Goal: Task Accomplishment & Management: Complete application form

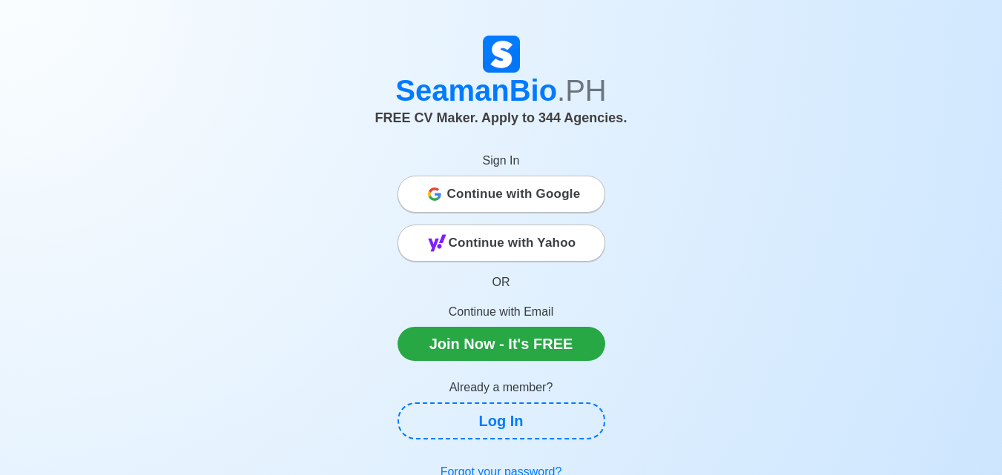
click at [509, 198] on span "Continue with Google" at bounding box center [513, 194] width 133 height 30
click at [494, 200] on span "Continue with Google" at bounding box center [513, 194] width 133 height 30
drag, startPoint x: 494, startPoint y: 201, endPoint x: 478, endPoint y: 188, distance: 21.1
click at [478, 188] on span "Continue with Google" at bounding box center [513, 194] width 133 height 30
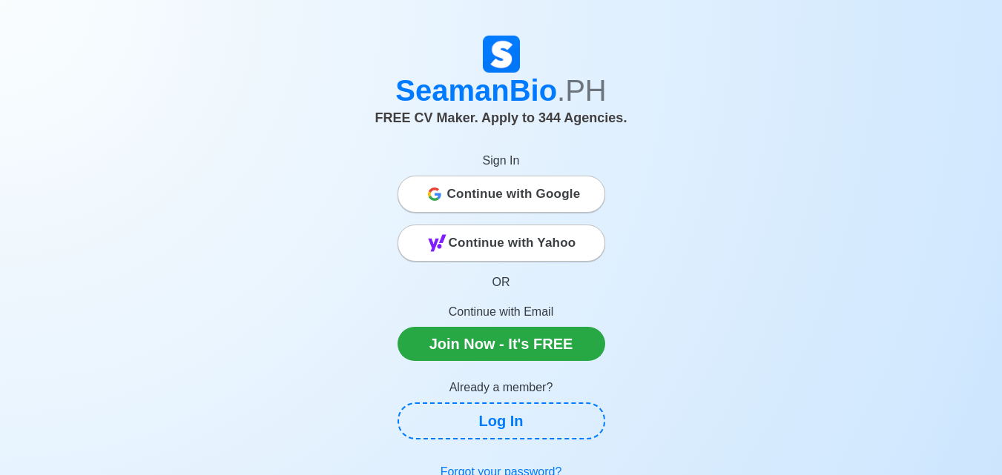
click at [478, 188] on span "Continue with Google" at bounding box center [513, 194] width 133 height 30
click at [544, 186] on span "Continue with Google" at bounding box center [513, 194] width 133 height 30
click at [492, 195] on span "Continue with Google" at bounding box center [513, 194] width 133 height 30
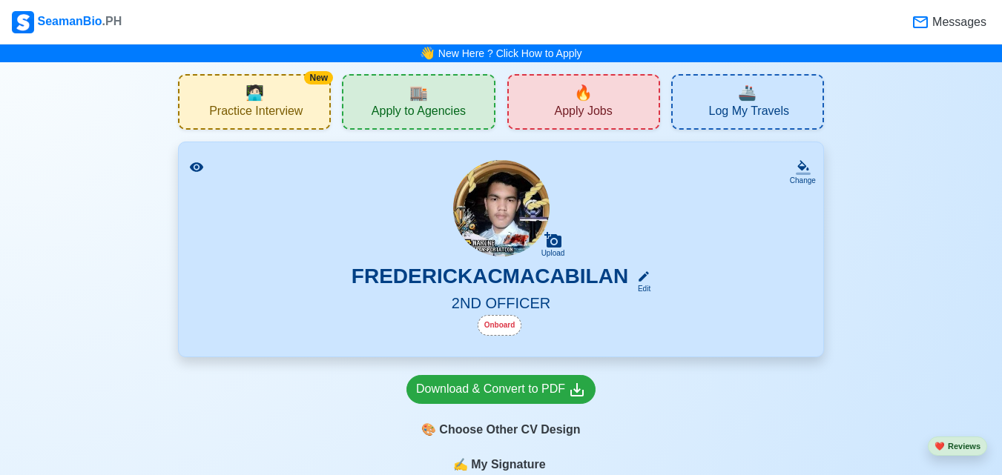
click at [504, 322] on div "Onboard" at bounding box center [500, 325] width 44 height 21
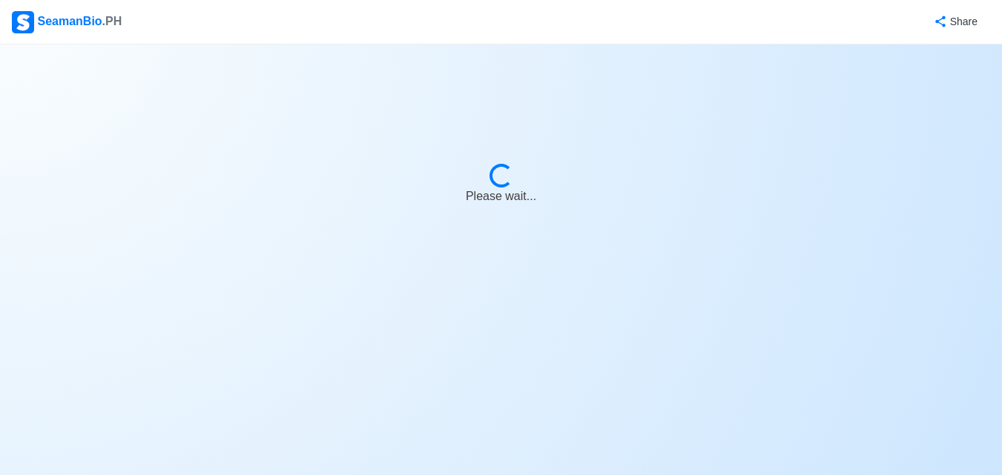
select select "Onboard"
select select "Visible for Hiring"
select select "Single"
select select "[DEMOGRAPHIC_DATA]"
select select "PH"
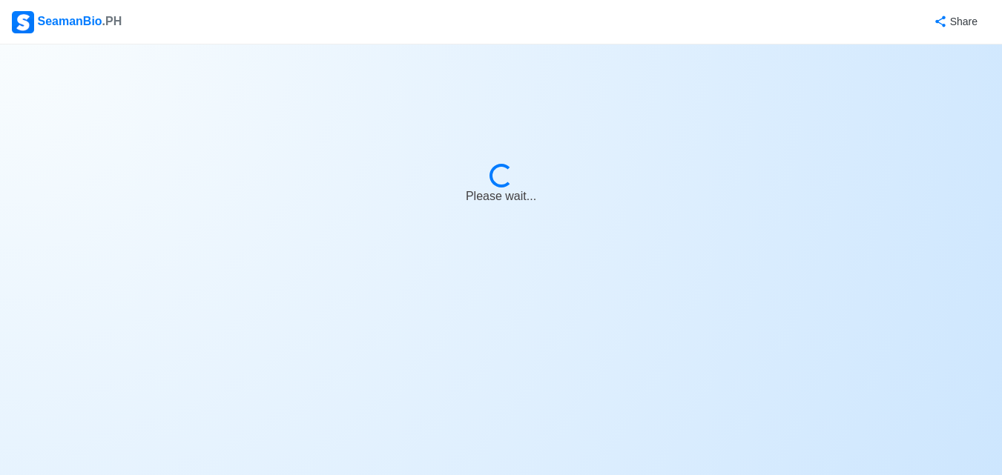
select select "1"
select select "11"
select select "4102416000000"
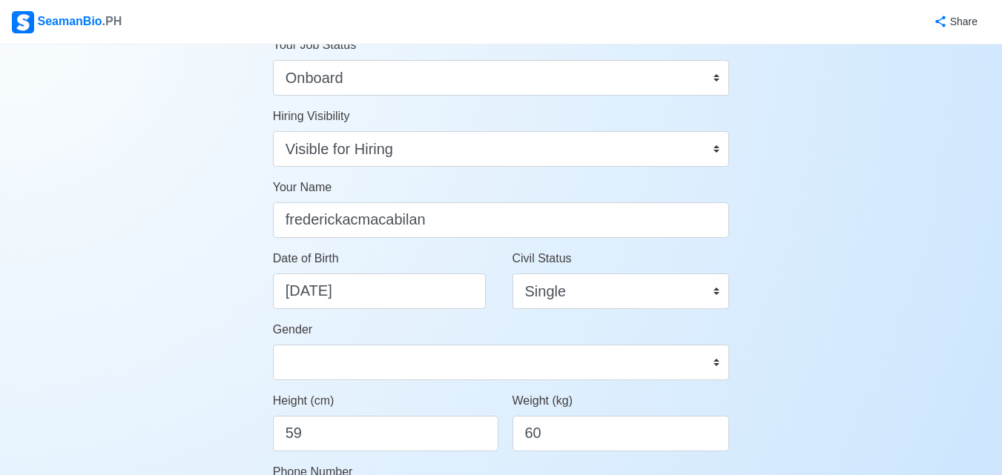
scroll to position [74, 0]
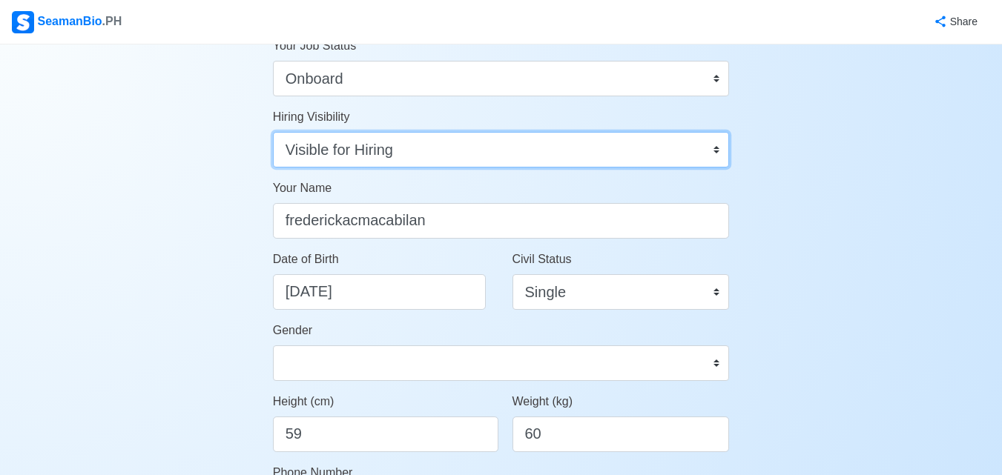
click at [505, 143] on select "Visible for Hiring Not Visible for Hiring" at bounding box center [501, 150] width 457 height 36
click at [273, 132] on select "Visible for Hiring Not Visible for Hiring" at bounding box center [501, 150] width 457 height 36
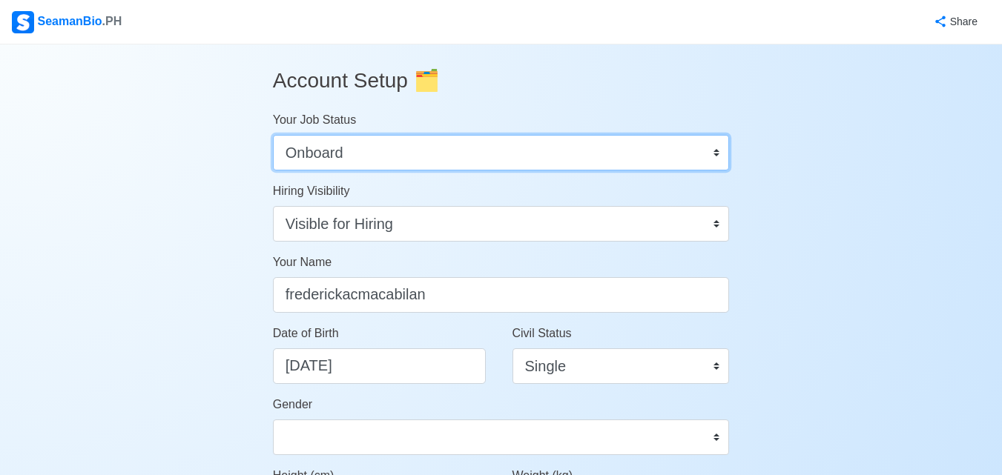
click at [414, 146] on select "Onboard Actively Looking for Job Not Looking for Job" at bounding box center [501, 153] width 457 height 36
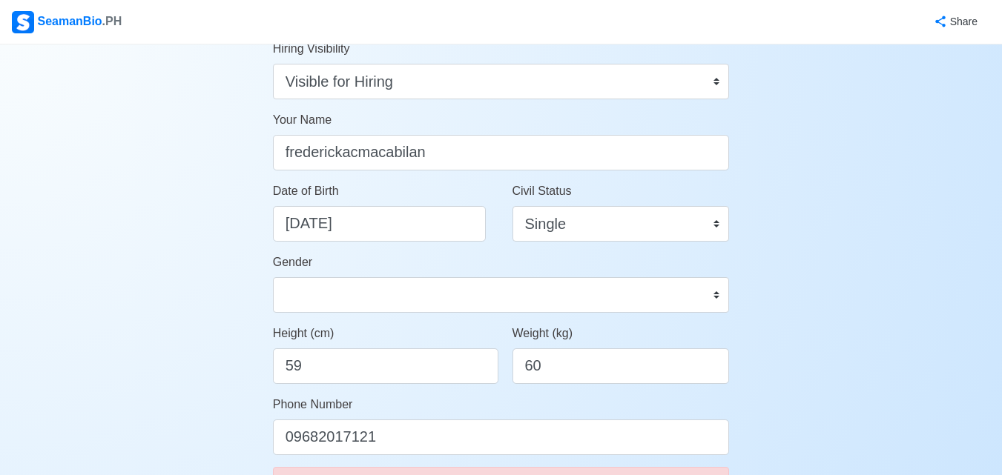
scroll to position [148, 0]
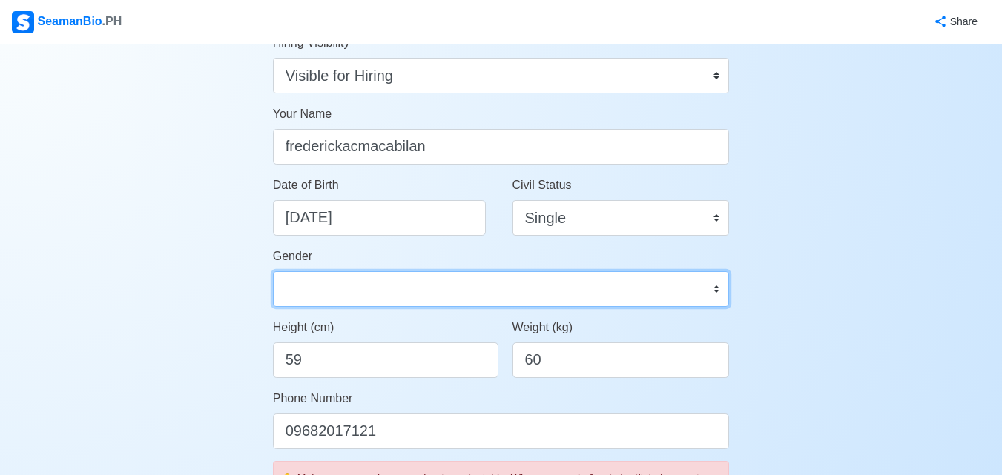
click at [541, 272] on select "[DEMOGRAPHIC_DATA] [DEMOGRAPHIC_DATA]" at bounding box center [501, 289] width 457 height 36
click at [544, 273] on select "[DEMOGRAPHIC_DATA] [DEMOGRAPHIC_DATA]" at bounding box center [501, 289] width 457 height 36
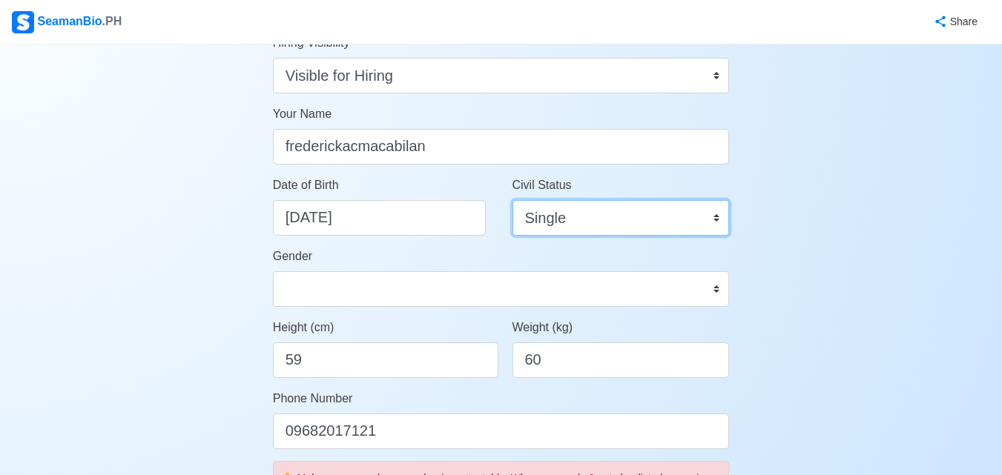
click at [586, 216] on select "Single Married Widowed Separated" at bounding box center [620, 218] width 217 height 36
click at [593, 220] on select "Single Married Widowed Separated" at bounding box center [620, 218] width 217 height 36
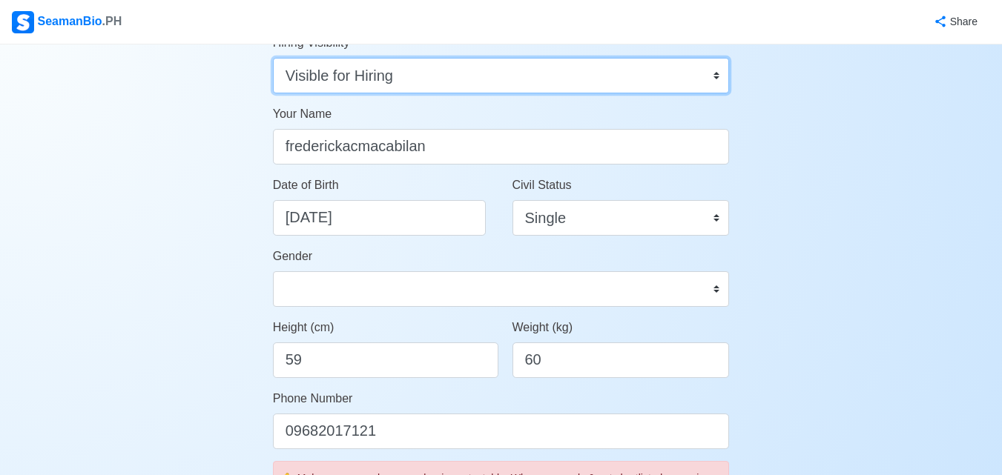
click at [526, 65] on select "Visible for Hiring Not Visible for Hiring" at bounding box center [501, 76] width 457 height 36
click at [273, 58] on select "Visible for Hiring Not Visible for Hiring" at bounding box center [501, 76] width 457 height 36
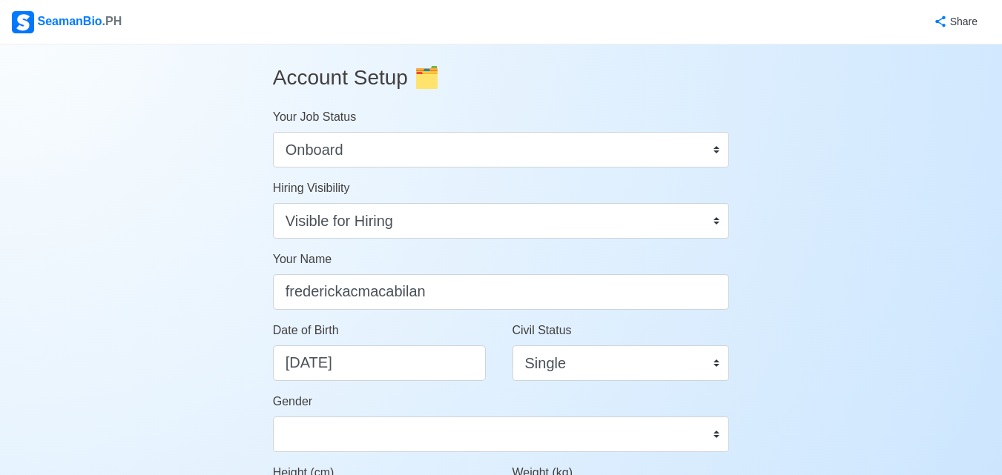
scroll to position [0, 0]
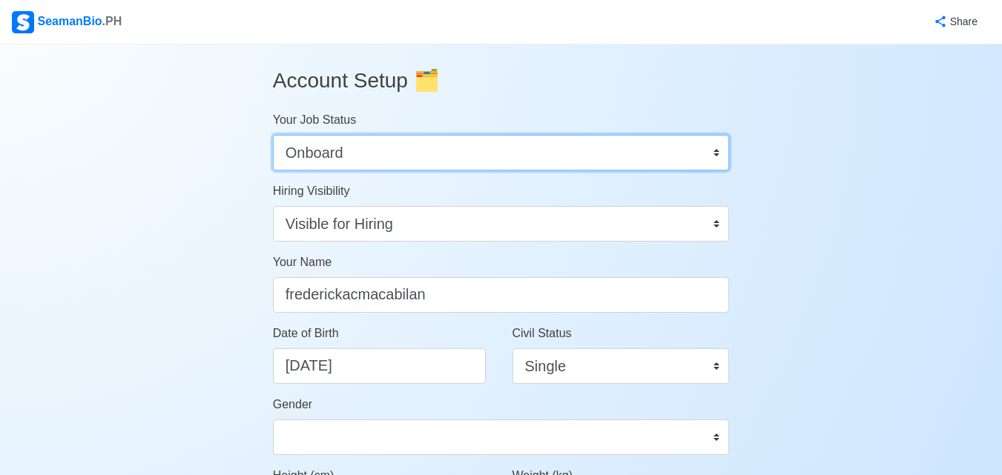
click at [677, 160] on select "Onboard Actively Looking for Job Not Looking for Job" at bounding box center [501, 153] width 457 height 36
select select "Actively Looking for Job"
click at [273, 135] on select "Onboard Actively Looking for Job Not Looking for Job" at bounding box center [501, 153] width 457 height 36
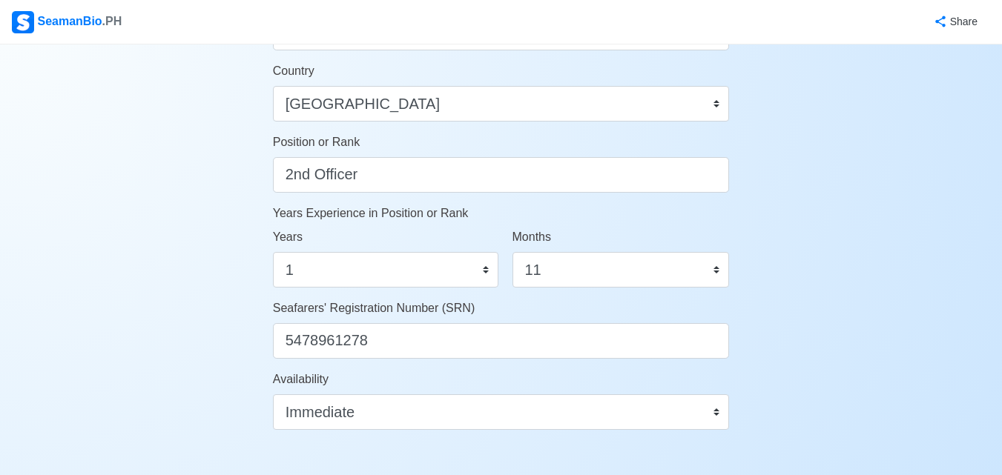
scroll to position [742, 0]
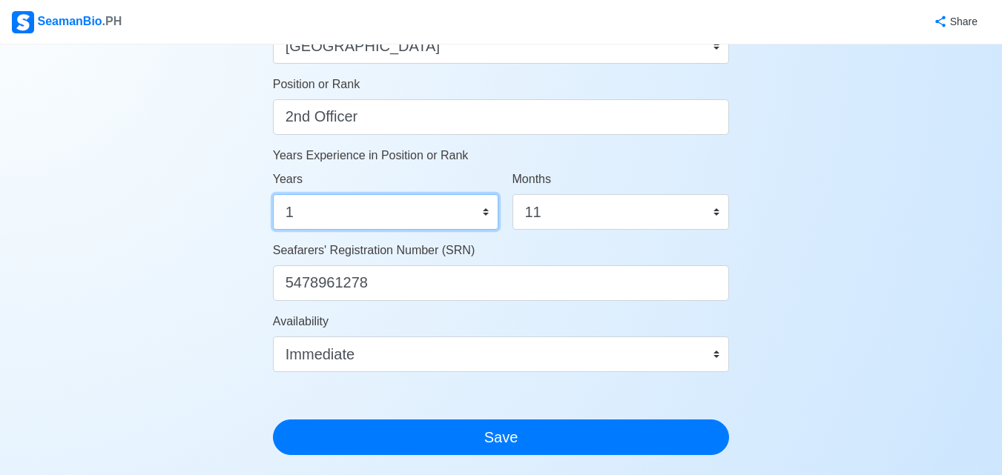
click at [397, 212] on select "0 1 2 3 4 5 6 7 8 9 10 11 12 13 14 15 16 17 18 19 20 21 22 23 24 25 26 27 28 29…" at bounding box center [385, 212] width 225 height 36
select select "9"
click at [273, 194] on select "0 1 2 3 4 5 6 7 8 9 10 11 12 13 14 15 16 17 18 19 20 21 22 23 24 25 26 27 28 29…" at bounding box center [385, 212] width 225 height 36
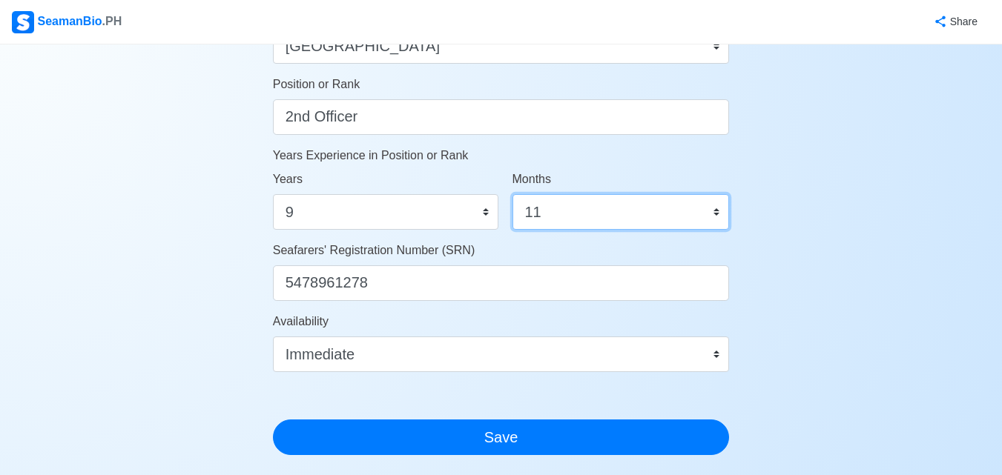
click at [554, 211] on select "0 1 2 3 4 5 6 7 8 9 10 11" at bounding box center [620, 212] width 217 height 36
click at [512, 194] on select "0 1 2 3 4 5 6 7 8 9 10 11" at bounding box center [620, 212] width 217 height 36
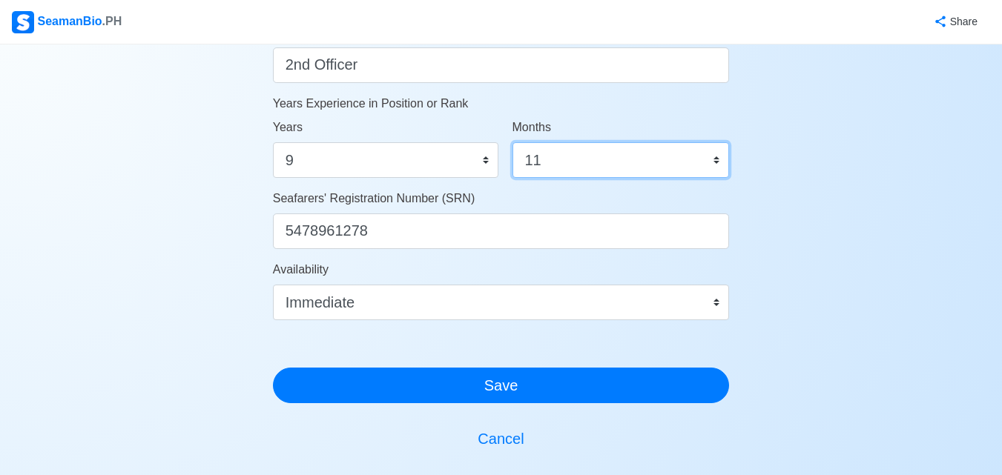
scroll to position [816, 0]
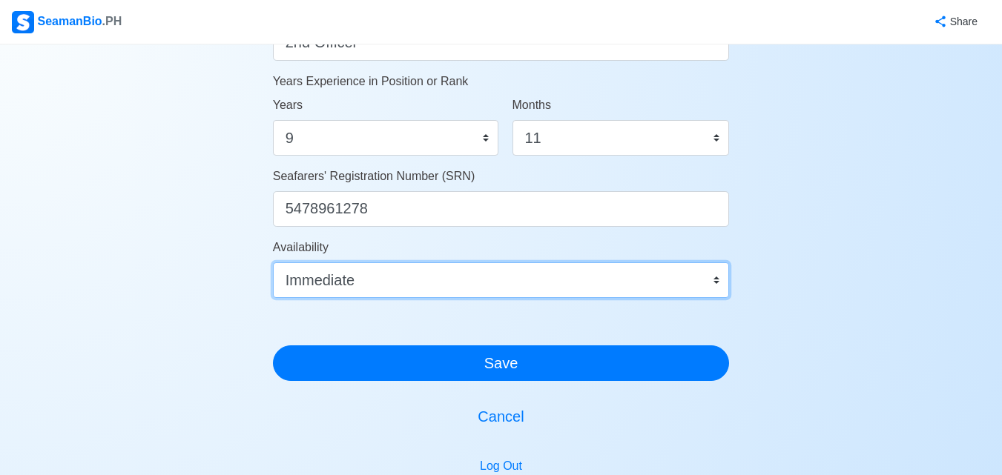
click at [451, 287] on select "Immediate [DATE] [DATE] [DATE] [DATE] [DATE] [DATE] [DATE] [DATE] [DATE]" at bounding box center [501, 281] width 457 height 36
select select "1777564800000"
click at [273, 263] on select "Immediate [DATE] [DATE] [DATE] [DATE] [DATE] [DATE] [DATE] [DATE] [DATE]" at bounding box center [501, 281] width 457 height 36
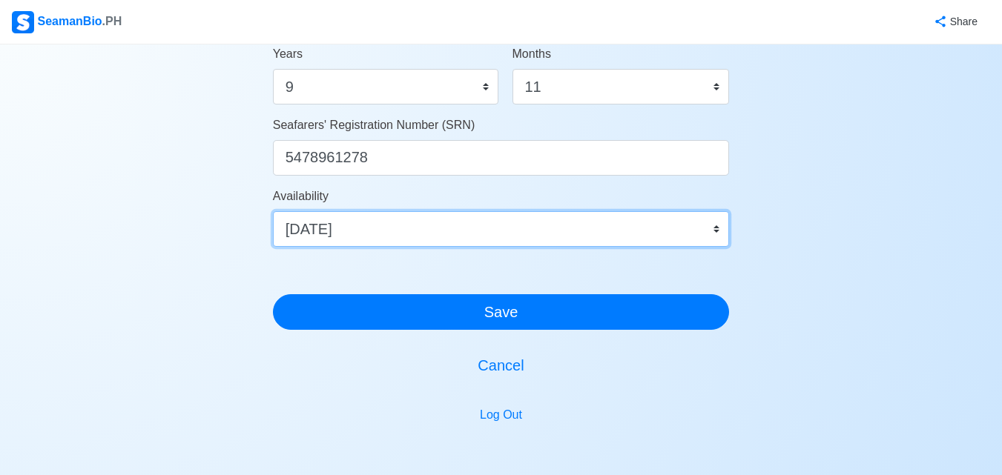
scroll to position [890, 0]
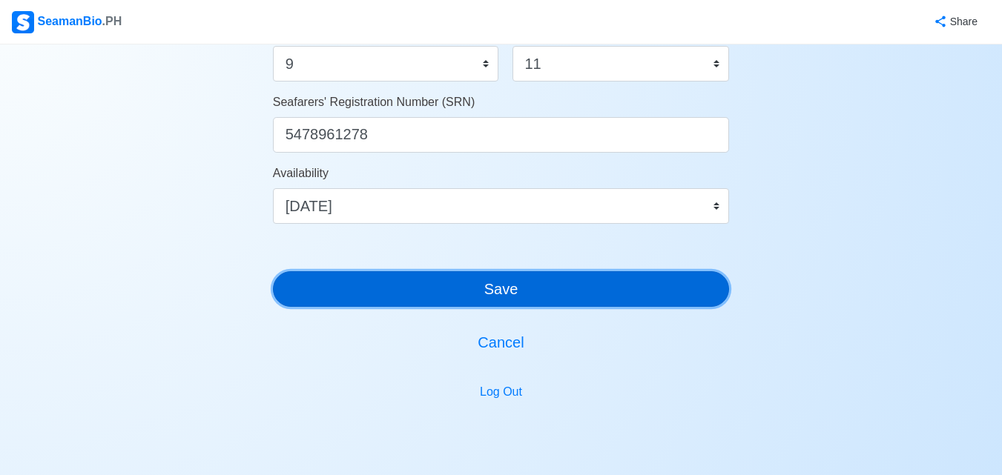
click at [562, 284] on button "Save" at bounding box center [501, 289] width 457 height 36
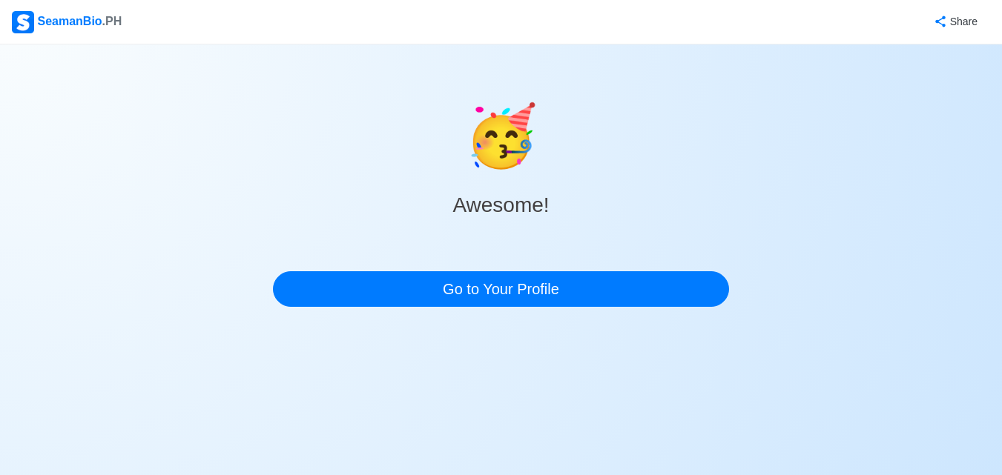
scroll to position [0, 0]
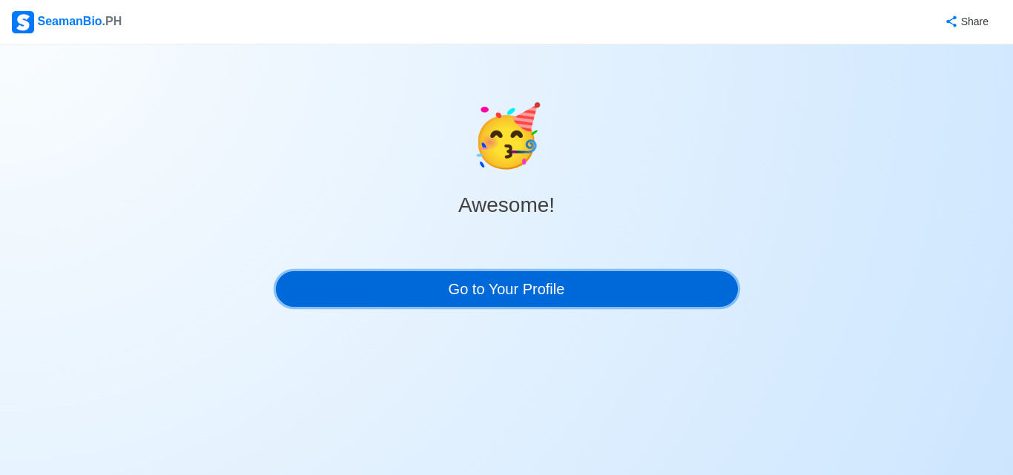
click at [524, 283] on link "Go to Your Profile" at bounding box center [507, 289] width 462 height 36
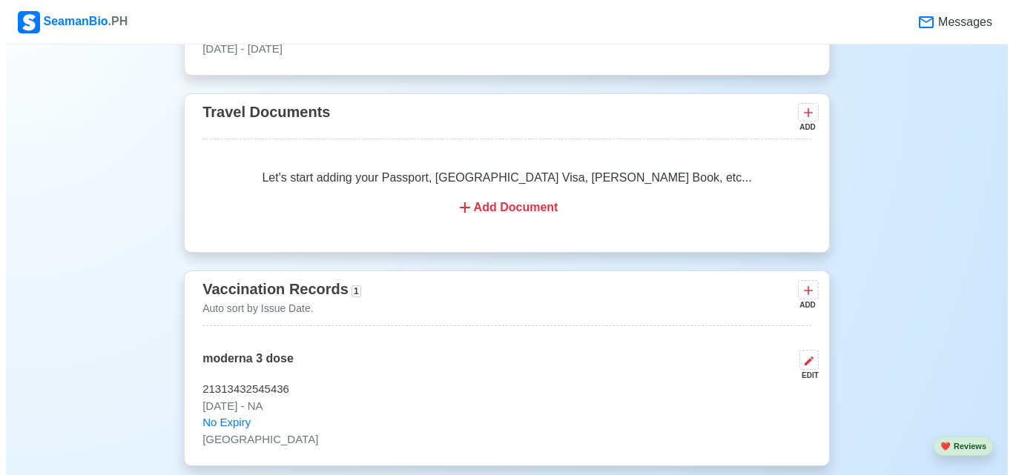
scroll to position [1261, 0]
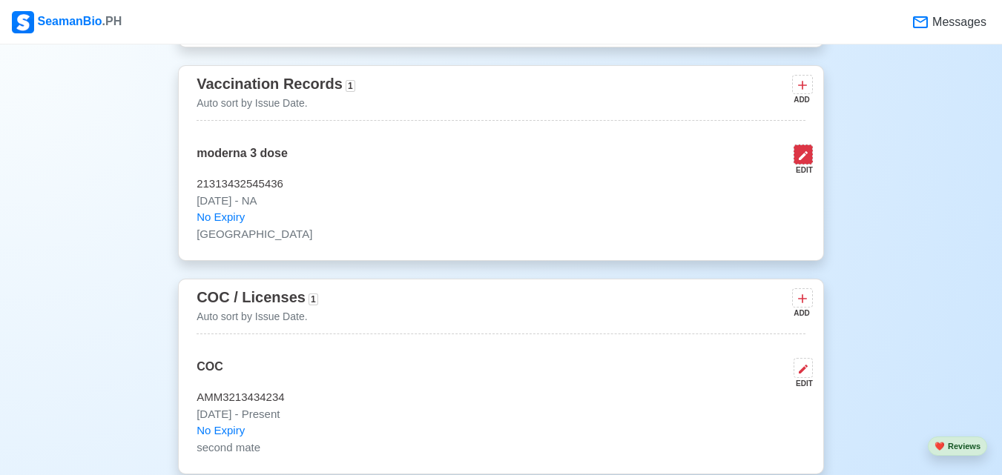
click at [802, 160] on icon at bounding box center [803, 155] width 9 height 9
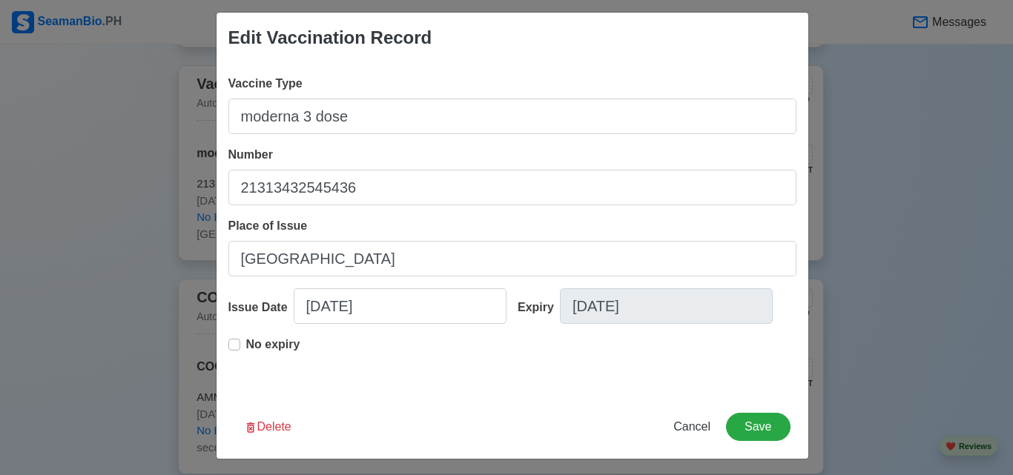
scroll to position [14, 0]
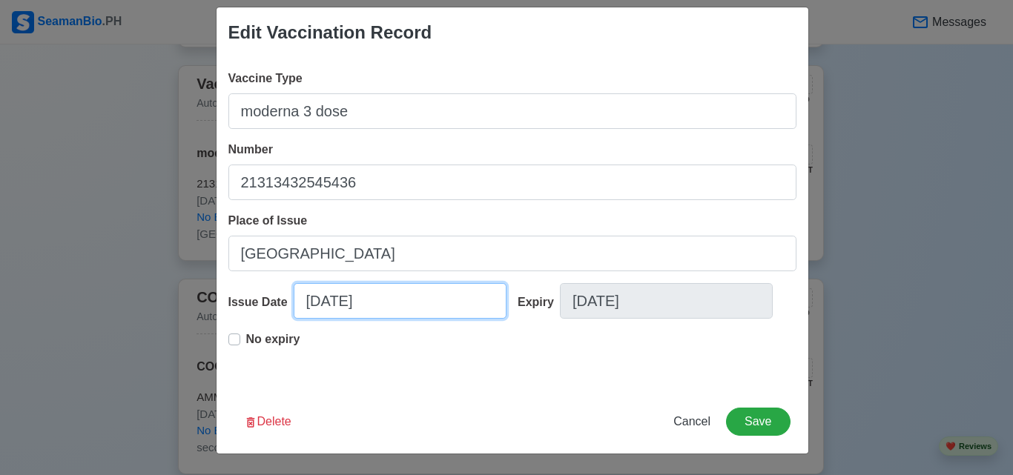
click at [406, 298] on input "[DATE]" at bounding box center [400, 301] width 213 height 36
select select "****"
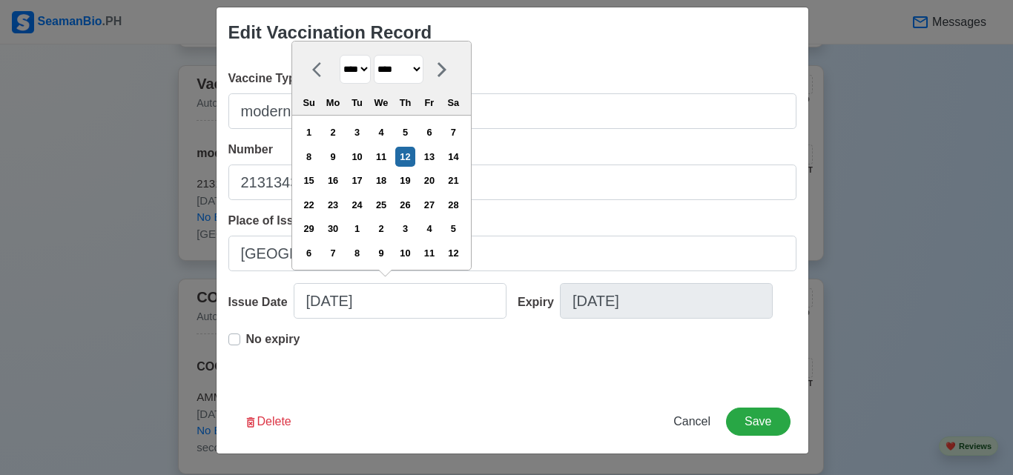
click at [423, 72] on select "******* ******** ***** ***** *** **** **** ****** ********* ******* ******** **…" at bounding box center [399, 69] width 50 height 29
select select "*********"
click at [374, 55] on select "******* ******** ***** ***** *** **** **** ****** ********* ******* ******** **…" at bounding box center [399, 69] width 50 height 29
click at [410, 160] on div "11" at bounding box center [405, 157] width 20 height 20
type input "[DATE]"
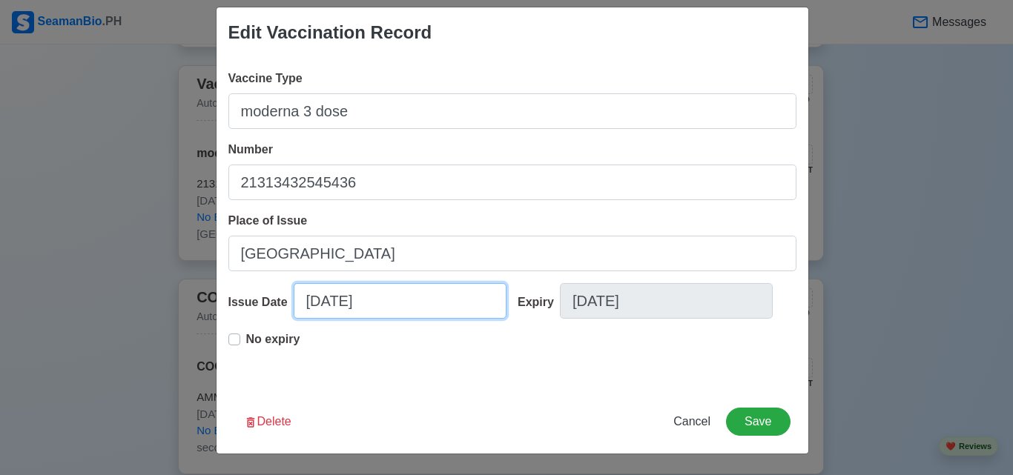
click at [409, 300] on input "[DATE]" at bounding box center [400, 301] width 213 height 36
select select "****"
select select "*********"
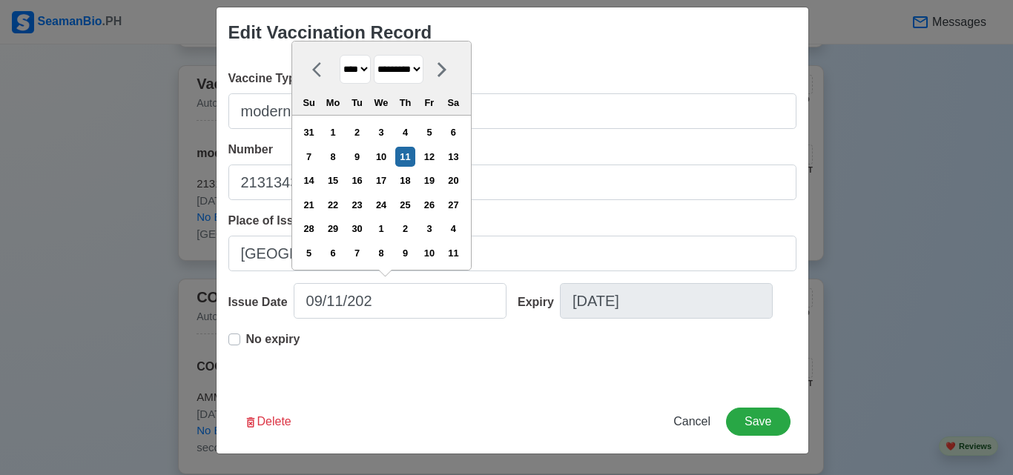
click at [361, 75] on select "**** **** **** **** **** **** **** **** **** **** **** **** **** **** **** ****…" at bounding box center [355, 69] width 31 height 29
click at [340, 55] on select "**** **** **** **** **** **** **** **** **** **** **** **** **** **** **** ****…" at bounding box center [355, 69] width 31 height 29
type input "[DATE]"
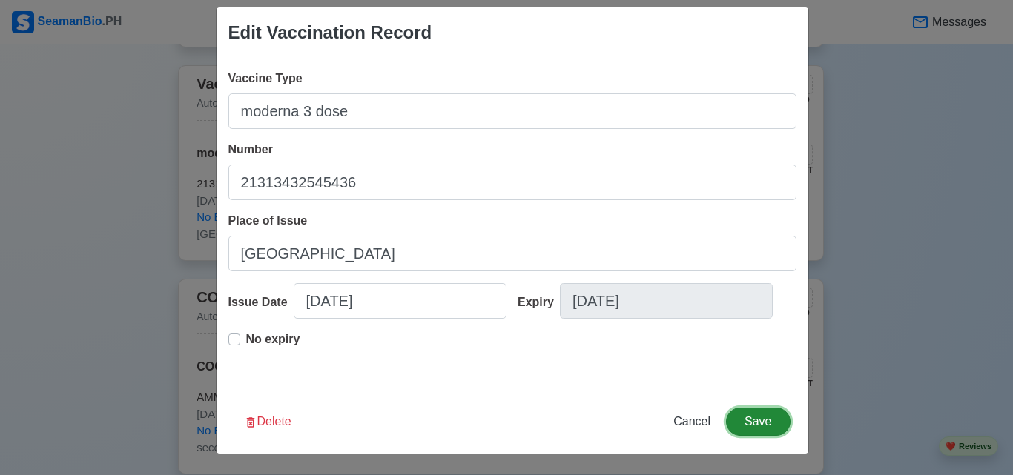
click at [750, 422] on button "Save" at bounding box center [758, 422] width 64 height 28
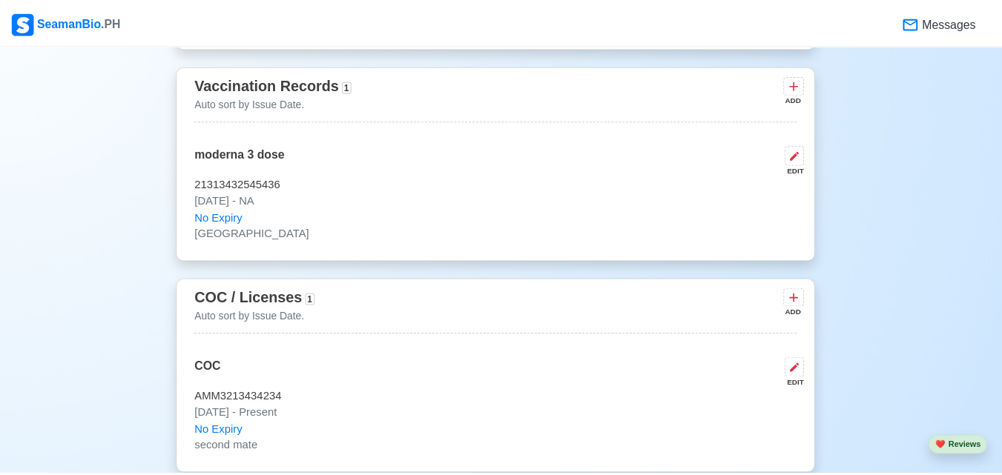
scroll to position [1259, 0]
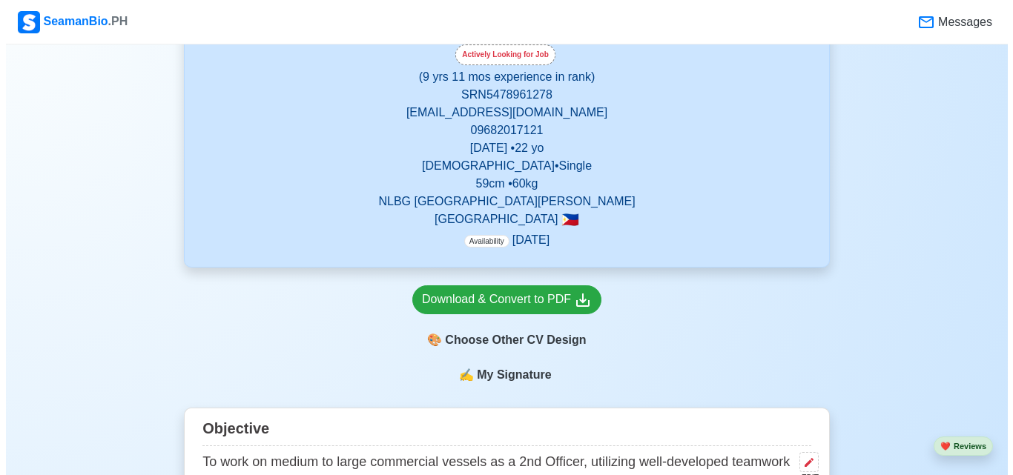
scroll to position [297, 0]
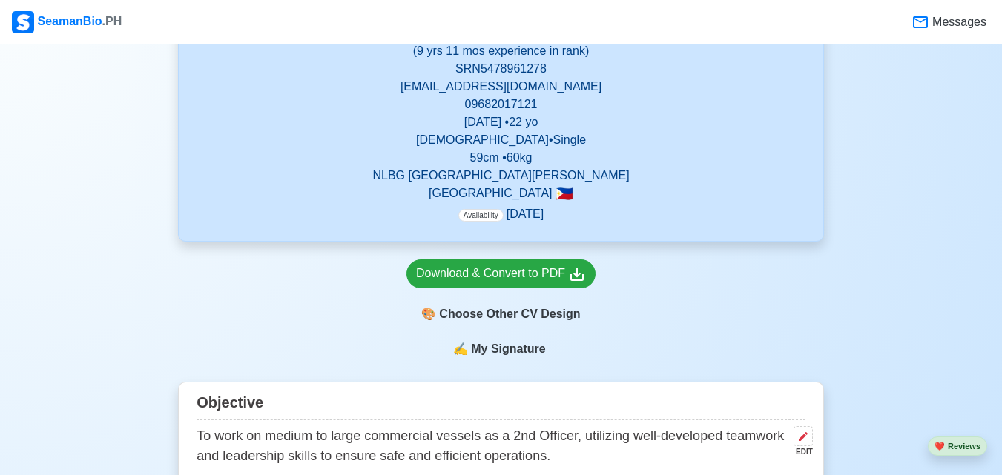
click at [546, 314] on div "🎨 Choose Other CV Design" at bounding box center [500, 314] width 189 height 28
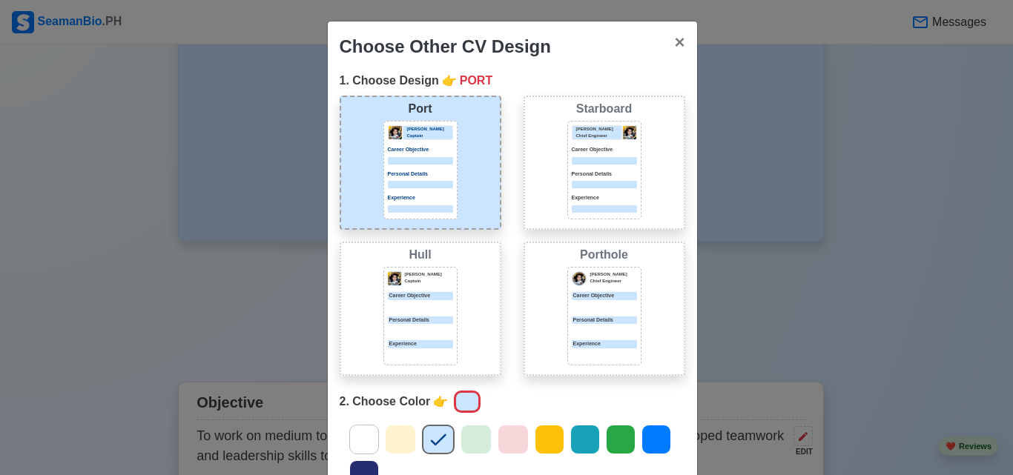
click at [652, 438] on icon at bounding box center [656, 440] width 22 height 22
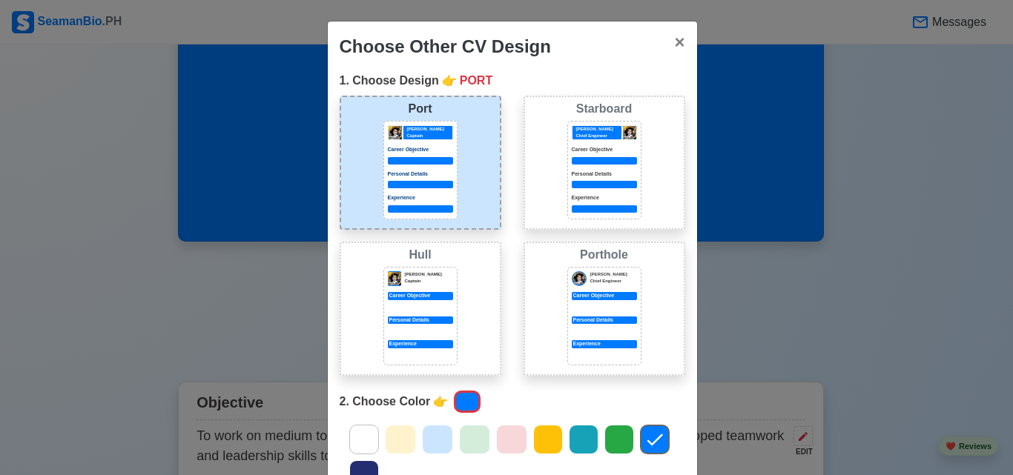
click at [358, 432] on icon at bounding box center [364, 440] width 22 height 22
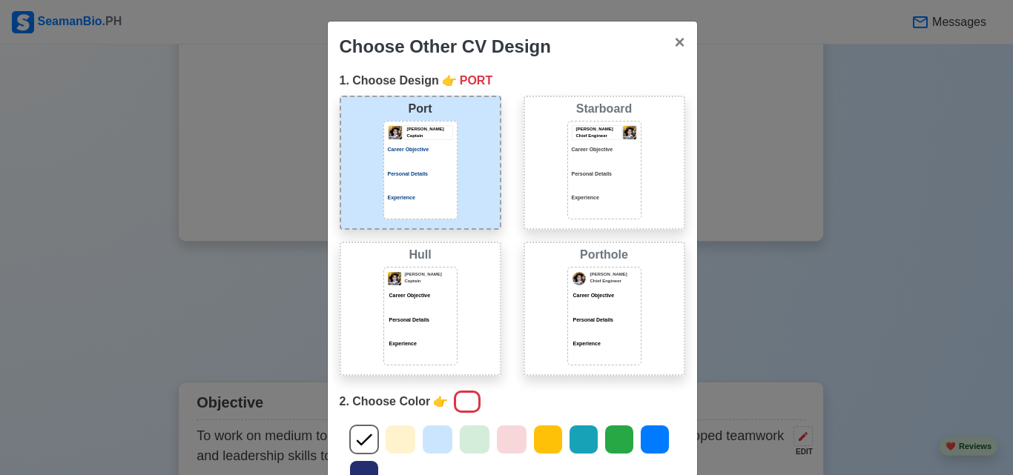
click at [559, 155] on div "Starboard Jeffrey Gil Chief Engineer Career Objective Personal Details Experien…" at bounding box center [605, 163] width 162 height 134
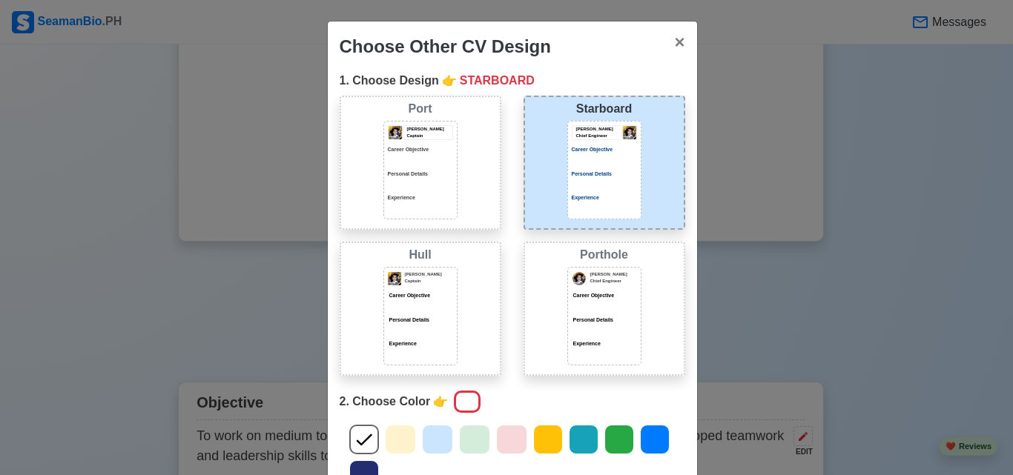
click at [461, 153] on div "Port Donald Cris Captain Career Objective Personal Details Experience" at bounding box center [421, 163] width 162 height 134
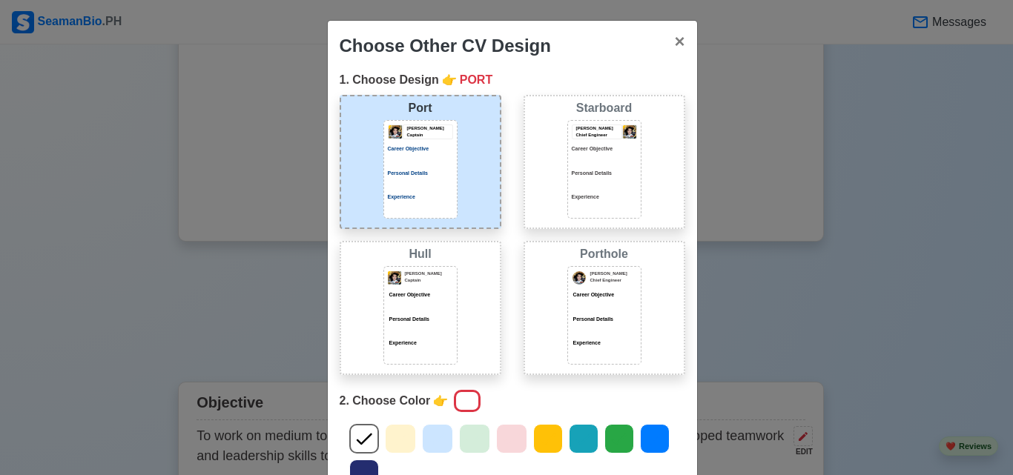
scroll to position [0, 0]
click at [557, 317] on div "Porthole Jeffrey Gil Chief Engineer Career Objective Personal Details Experience" at bounding box center [605, 309] width 162 height 134
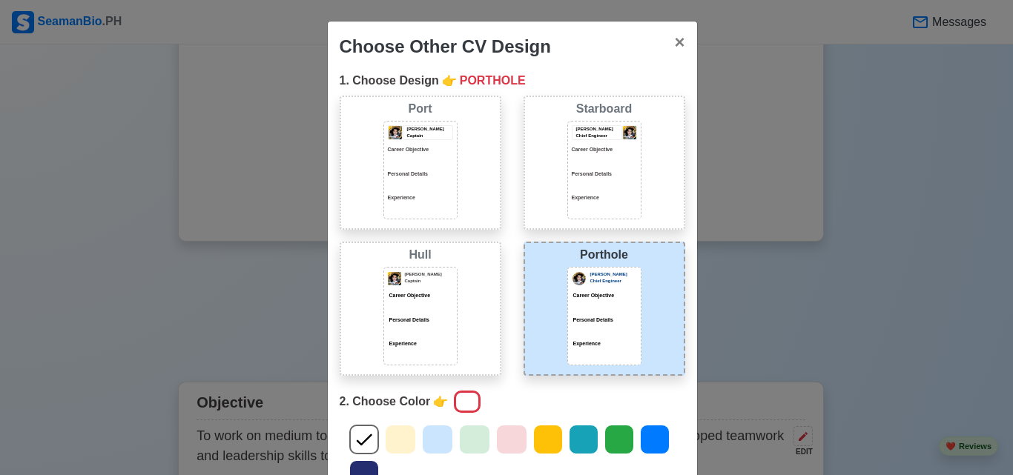
click at [567, 196] on div "Jeffrey Gil Chief Engineer Career Objective Personal Details Experience" at bounding box center [604, 170] width 74 height 99
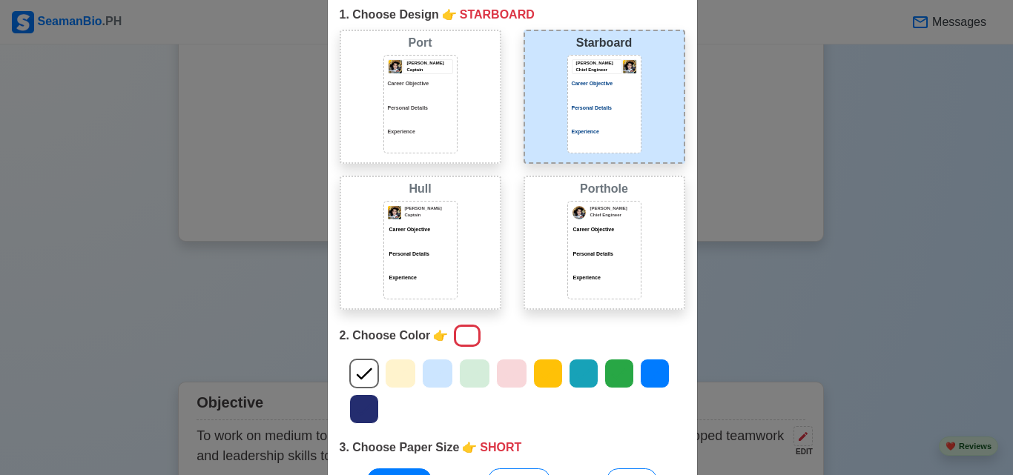
scroll to position [148, 0]
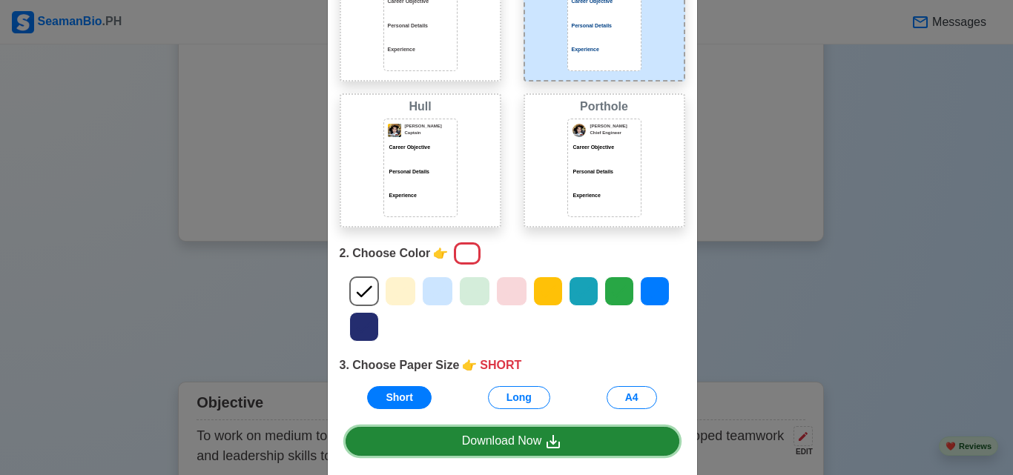
click at [489, 438] on div "Download Now" at bounding box center [512, 441] width 101 height 19
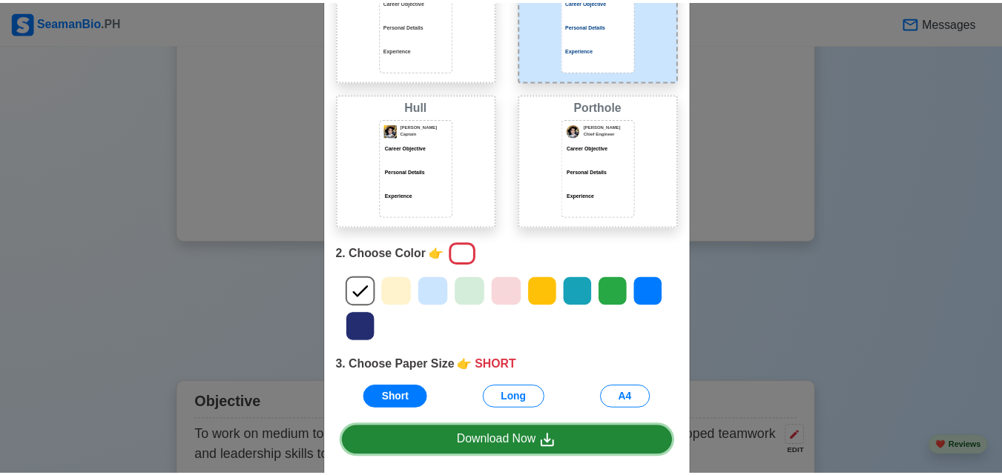
scroll to position [0, 0]
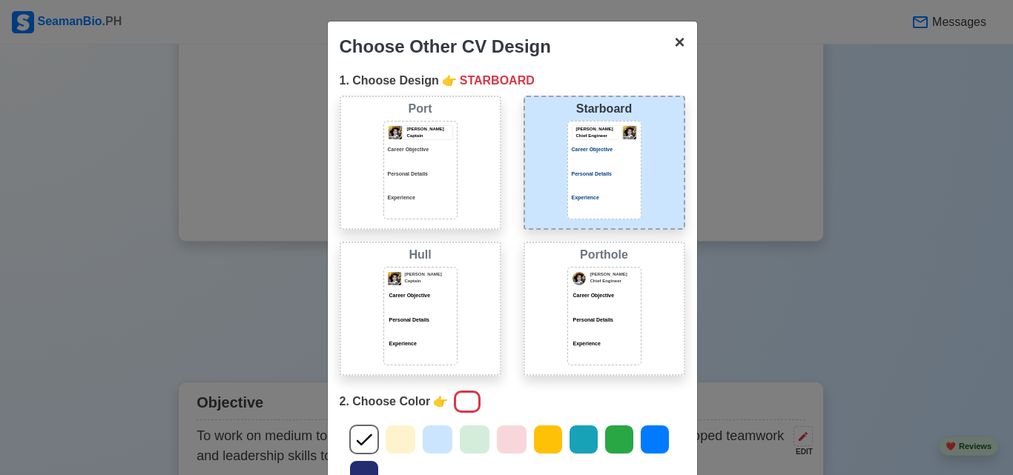
click at [678, 48] on span "×" at bounding box center [679, 42] width 10 height 20
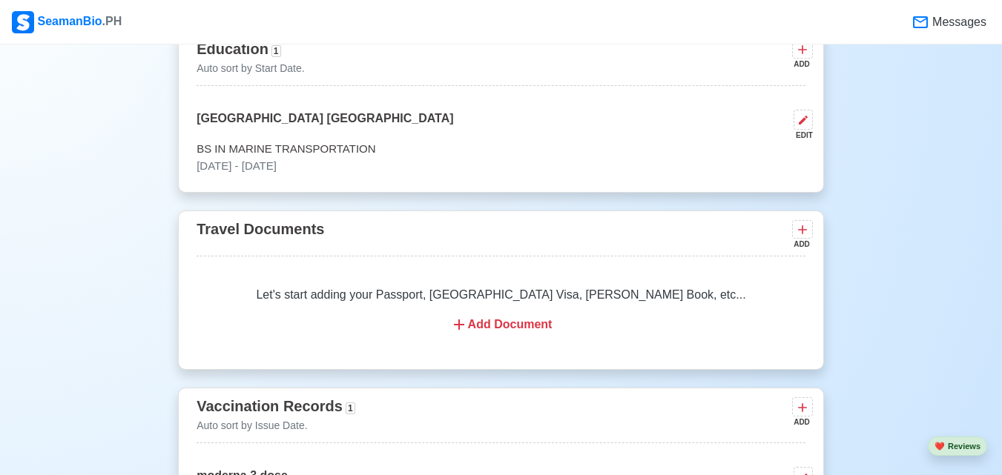
scroll to position [964, 0]
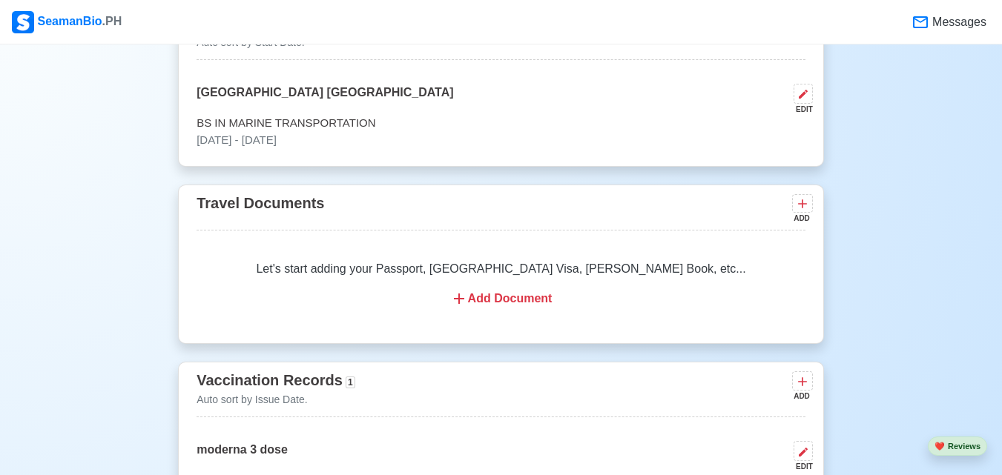
click at [523, 297] on div "Add Document" at bounding box center [500, 299] width 573 height 18
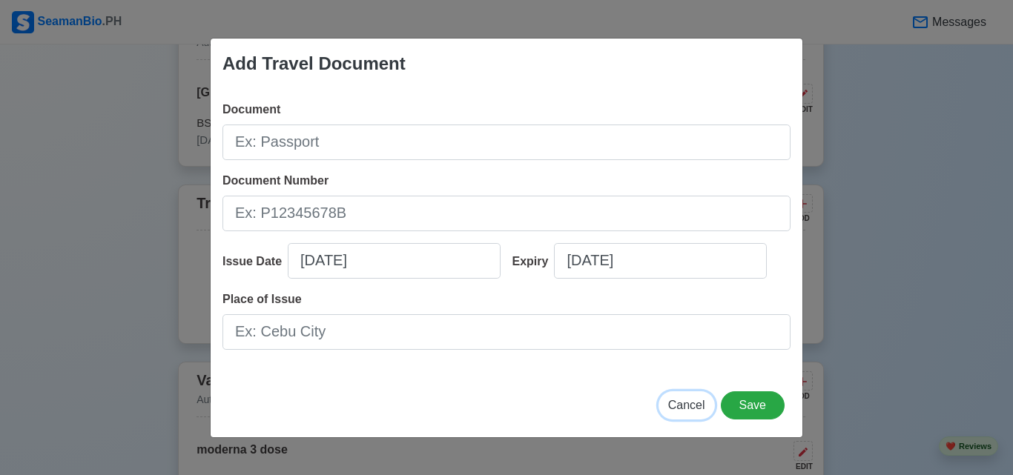
click at [686, 405] on span "Cancel" at bounding box center [686, 405] width 37 height 13
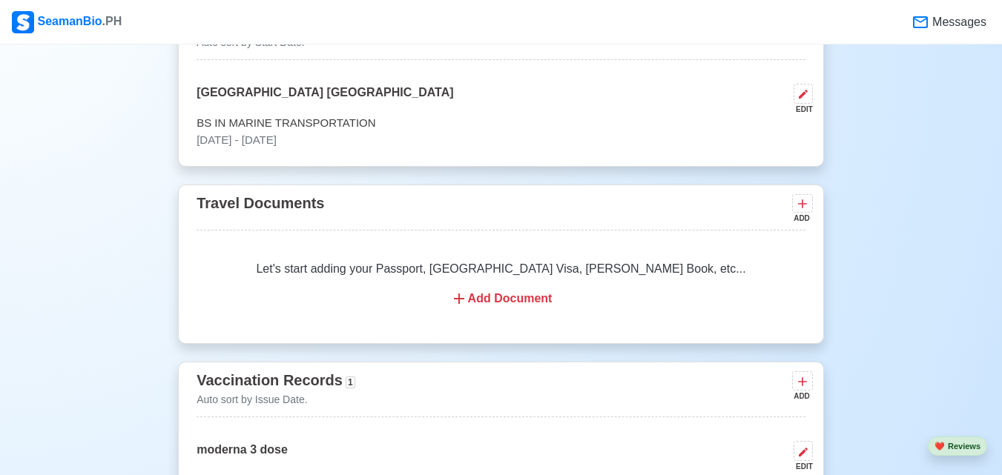
click at [578, 277] on div "Let's start adding your Passport, US Visa, Seaman Book, etc... Add Document" at bounding box center [501, 283] width 609 height 83
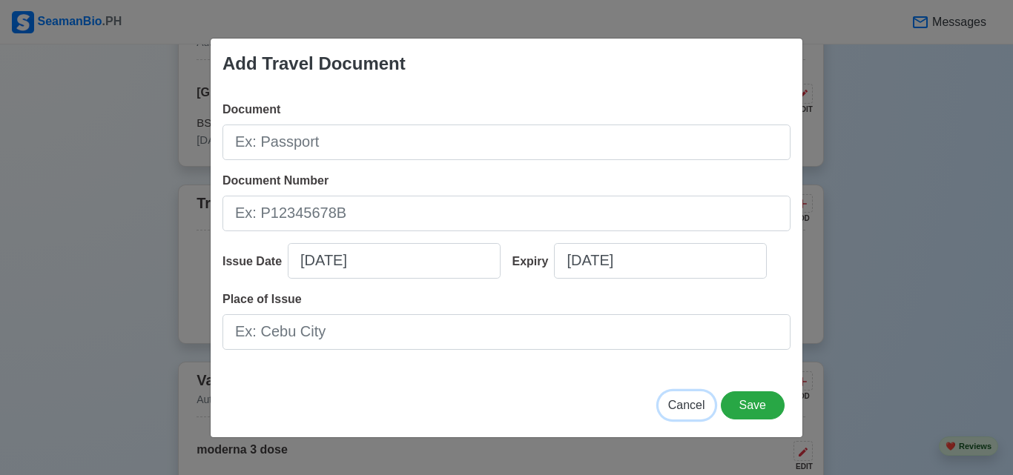
click at [699, 409] on span "Cancel" at bounding box center [686, 405] width 37 height 13
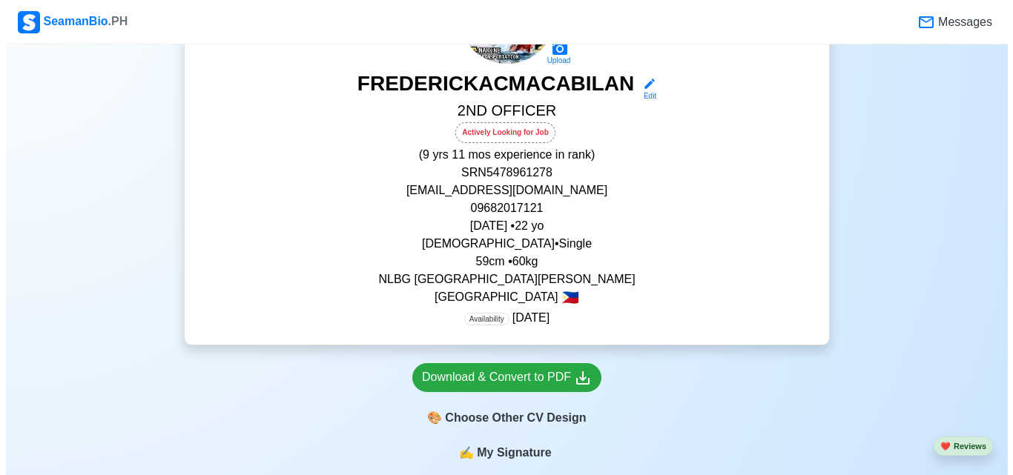
scroll to position [0, 0]
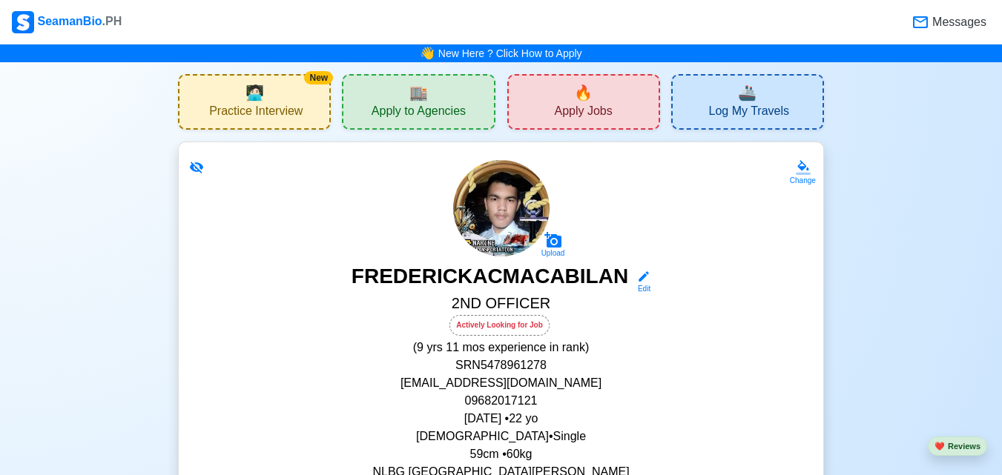
click at [259, 98] on span "🧑🏻‍💻" at bounding box center [254, 93] width 19 height 22
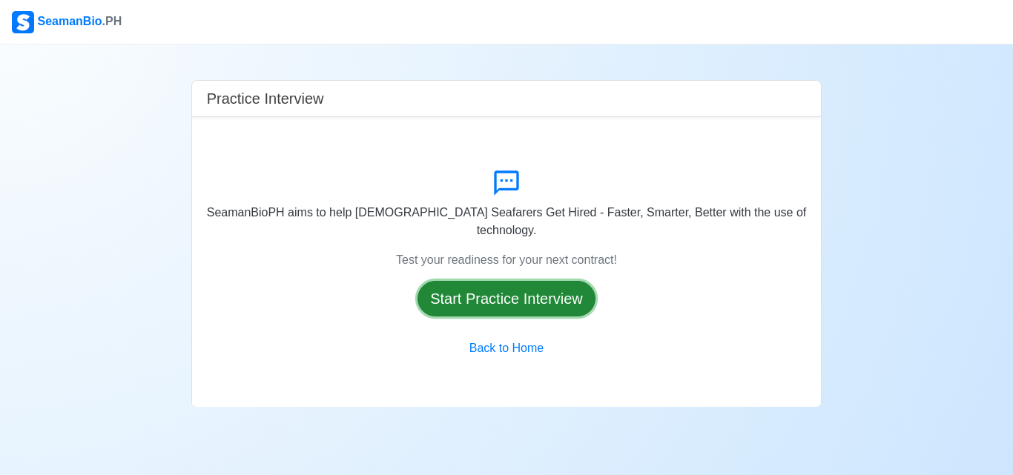
click at [511, 304] on button "Start Practice Interview" at bounding box center [507, 299] width 178 height 36
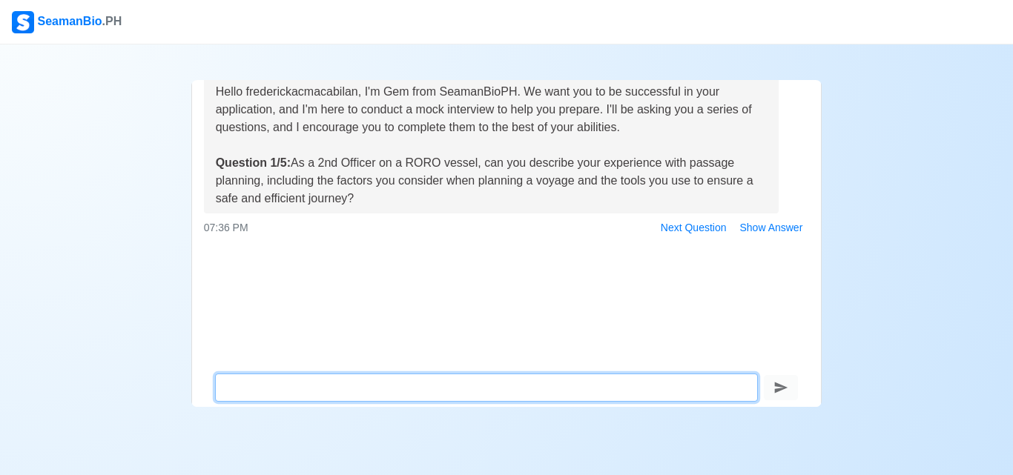
scroll to position [66, 0]
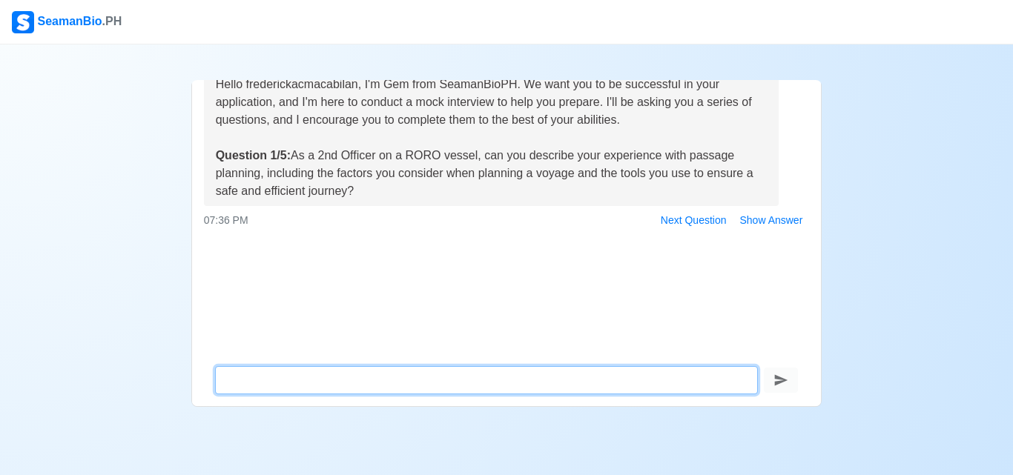
click at [539, 377] on textarea at bounding box center [487, 380] width 544 height 28
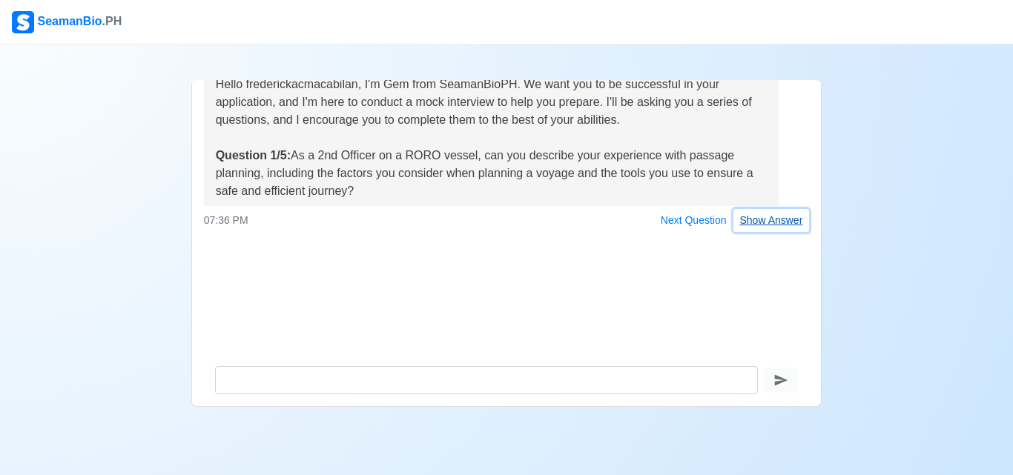
click at [763, 222] on button "Show Answer" at bounding box center [771, 220] width 76 height 23
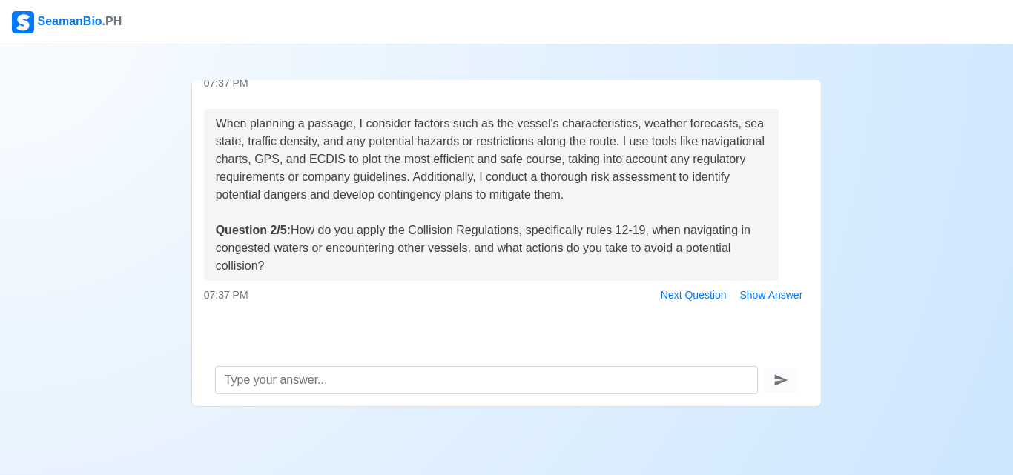
click at [105, 25] on span ".PH" at bounding box center [112, 21] width 20 height 13
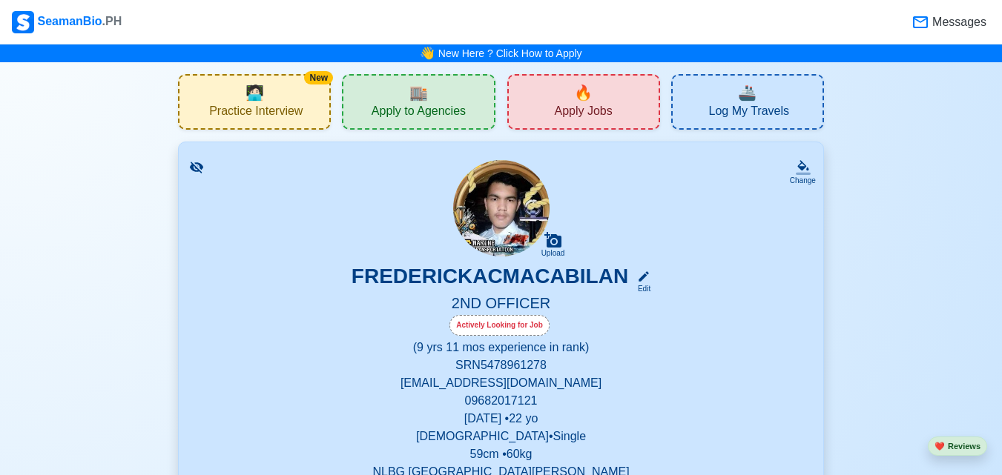
click at [413, 96] on span "🏬" at bounding box center [418, 93] width 19 height 22
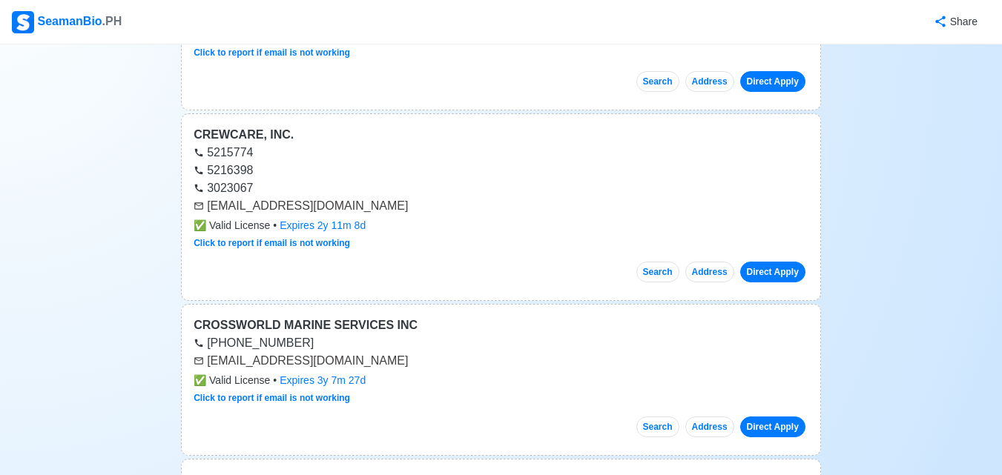
scroll to position [3189, 0]
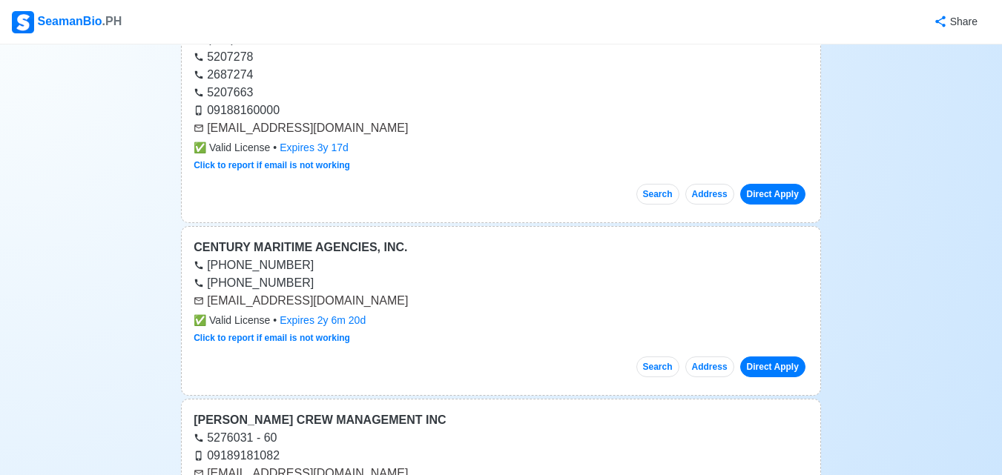
drag, startPoint x: 498, startPoint y: 189, endPoint x: 518, endPoint y: 185, distance: 20.5
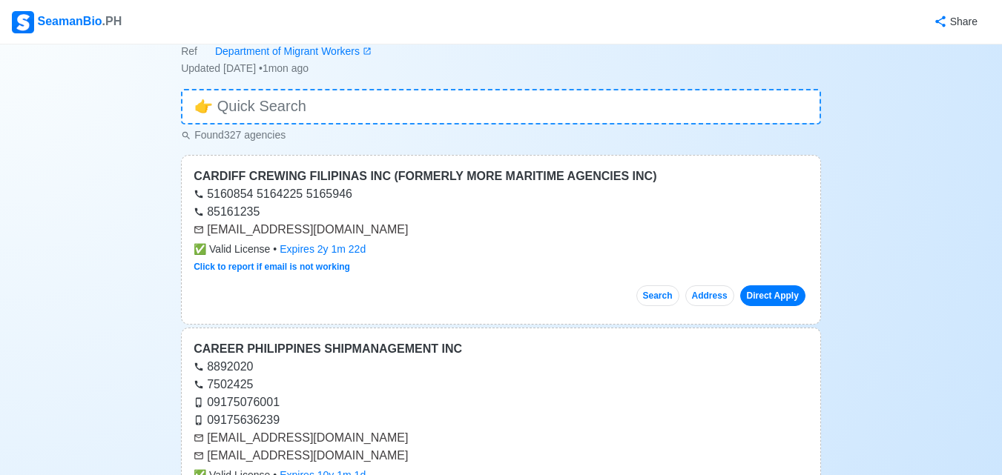
scroll to position [0, 0]
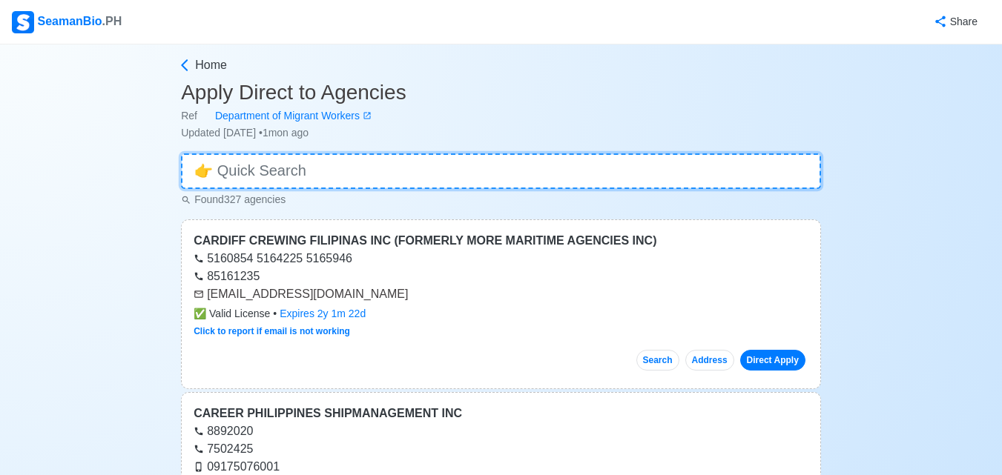
click at [384, 168] on input at bounding box center [501, 172] width 640 height 36
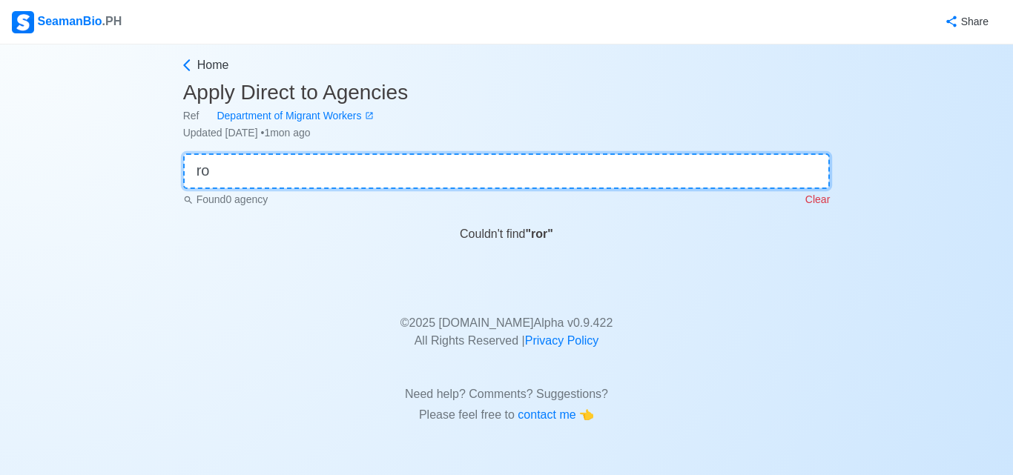
type input "r"
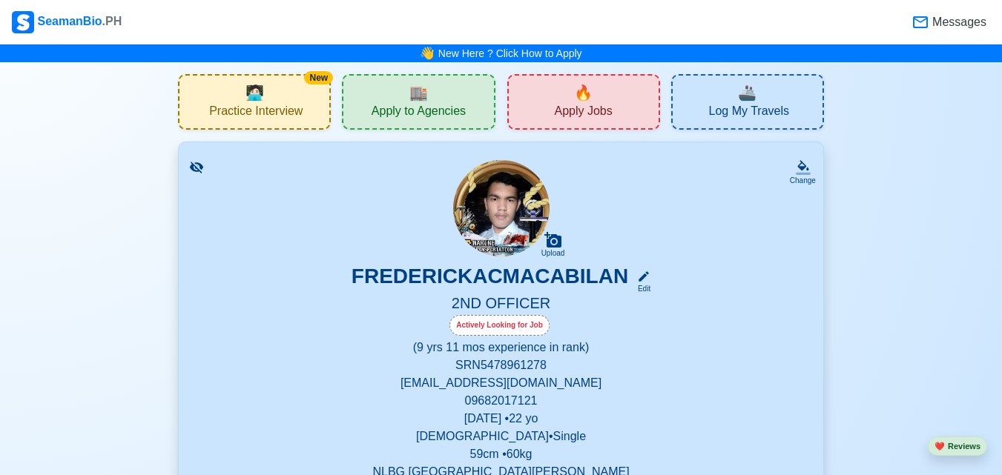
click at [608, 95] on div "🔥 Apply Jobs" at bounding box center [583, 102] width 153 height 56
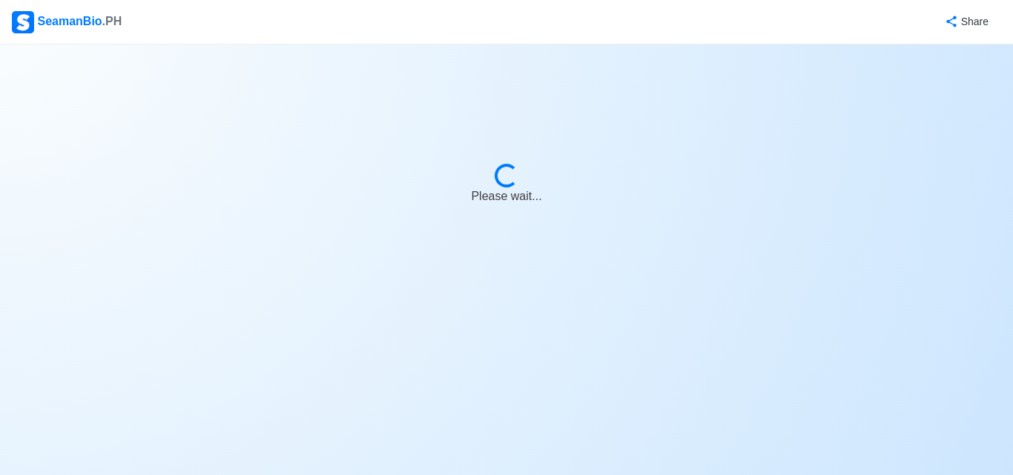
select select "2nd Officer"
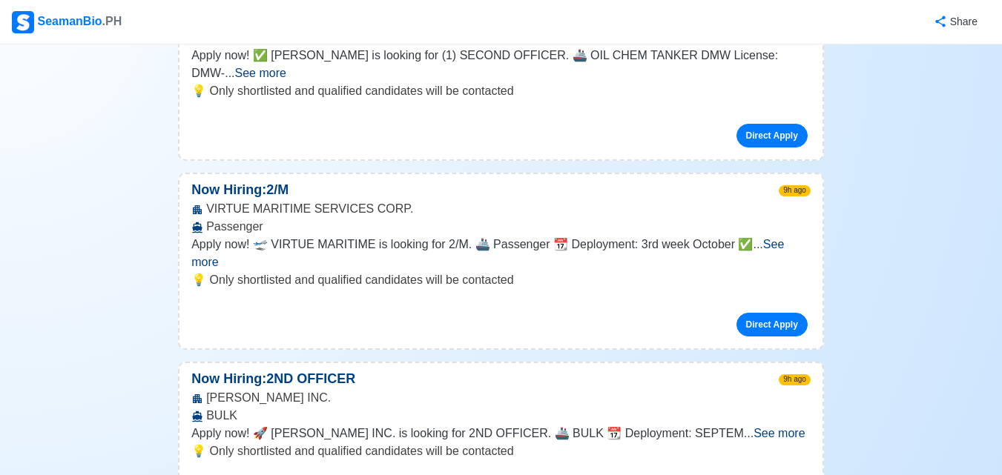
scroll to position [667, 0]
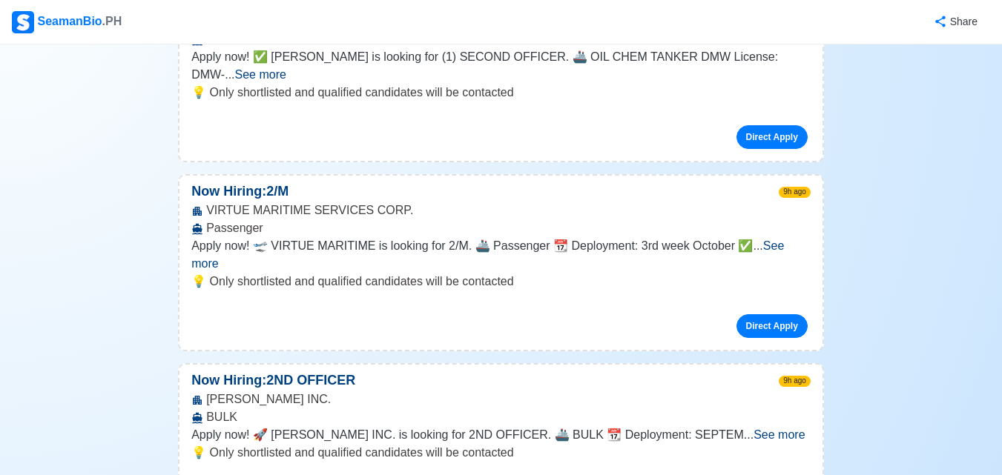
click at [773, 240] on span "See more" at bounding box center [487, 255] width 593 height 30
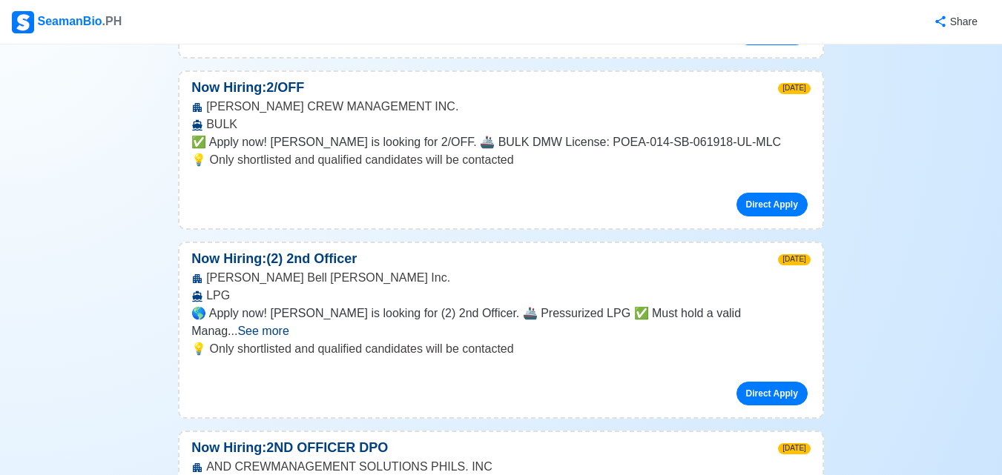
scroll to position [16537, 0]
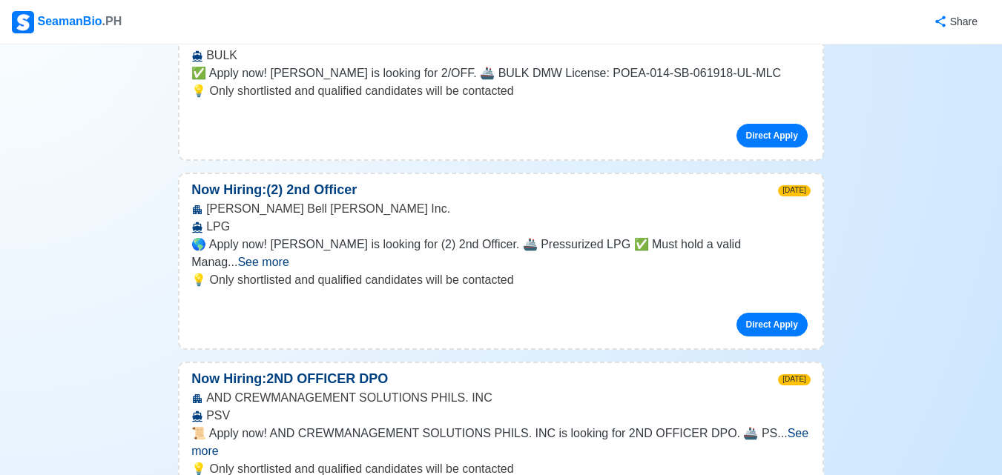
scroll to position [16685, 0]
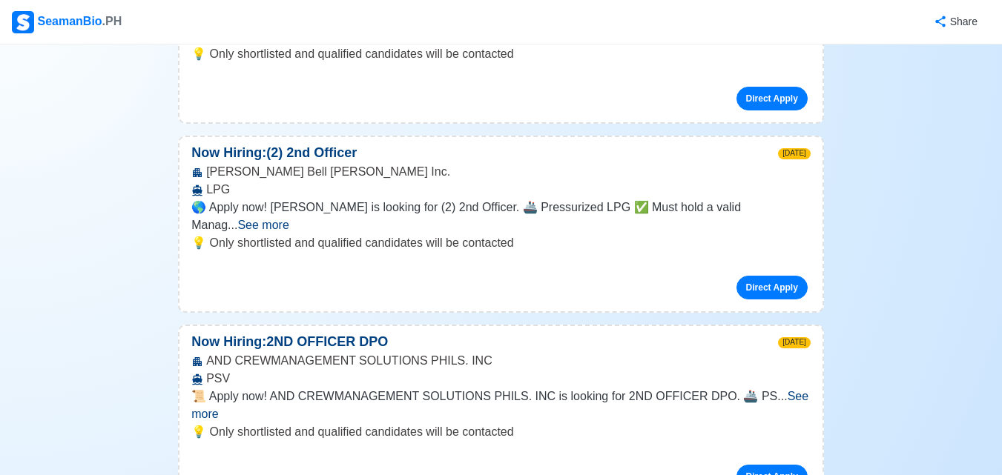
scroll to position [16611, 0]
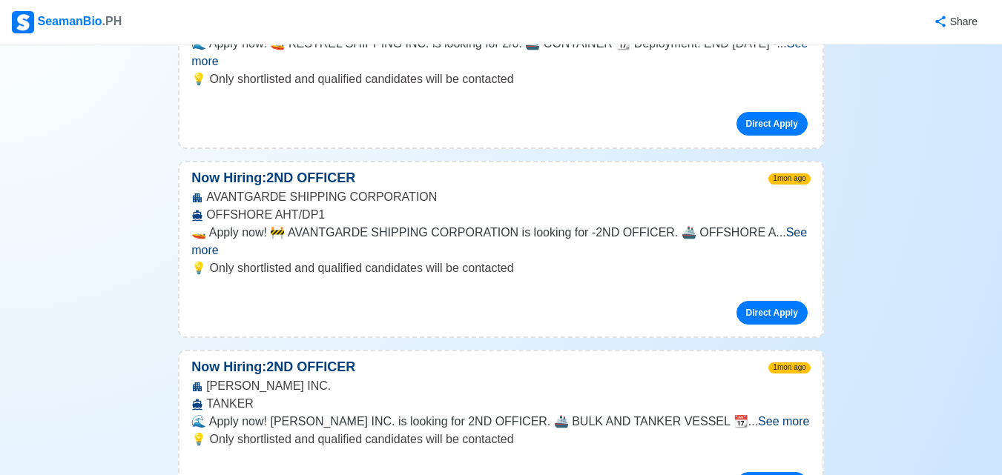
scroll to position [19503, 0]
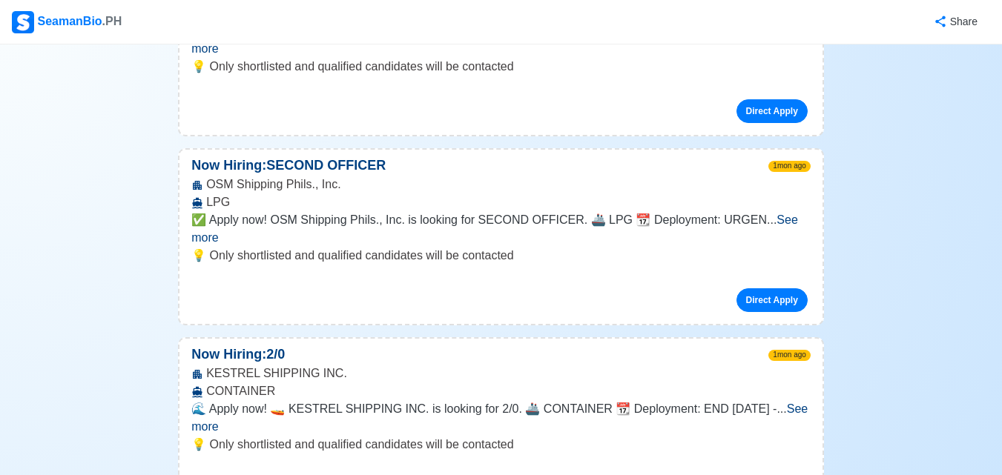
scroll to position [19132, 0]
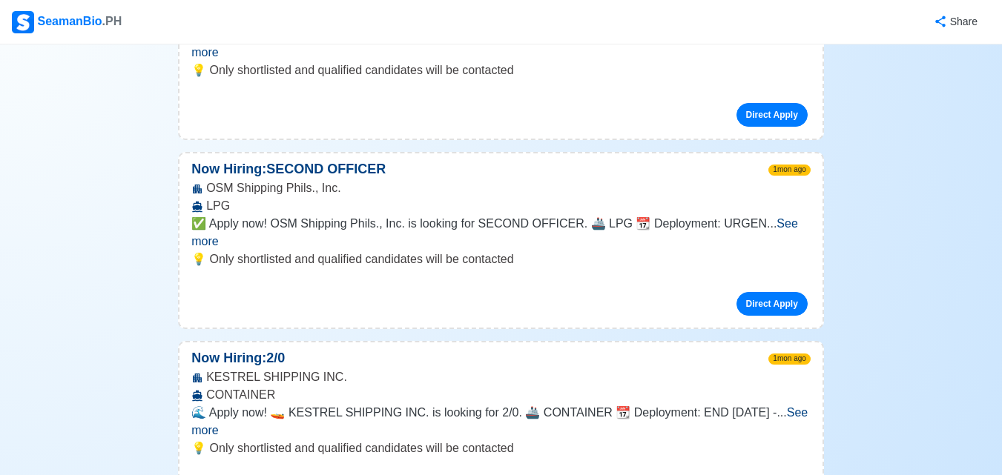
drag, startPoint x: 109, startPoint y: 8, endPoint x: 105, endPoint y: 18, distance: 10.3
click at [108, 8] on nav "SeamanBio .PH Share" at bounding box center [501, 22] width 1002 height 44
click at [98, 22] on div "SeamanBio .PH" at bounding box center [67, 22] width 110 height 22
